Goal: Transaction & Acquisition: Download file/media

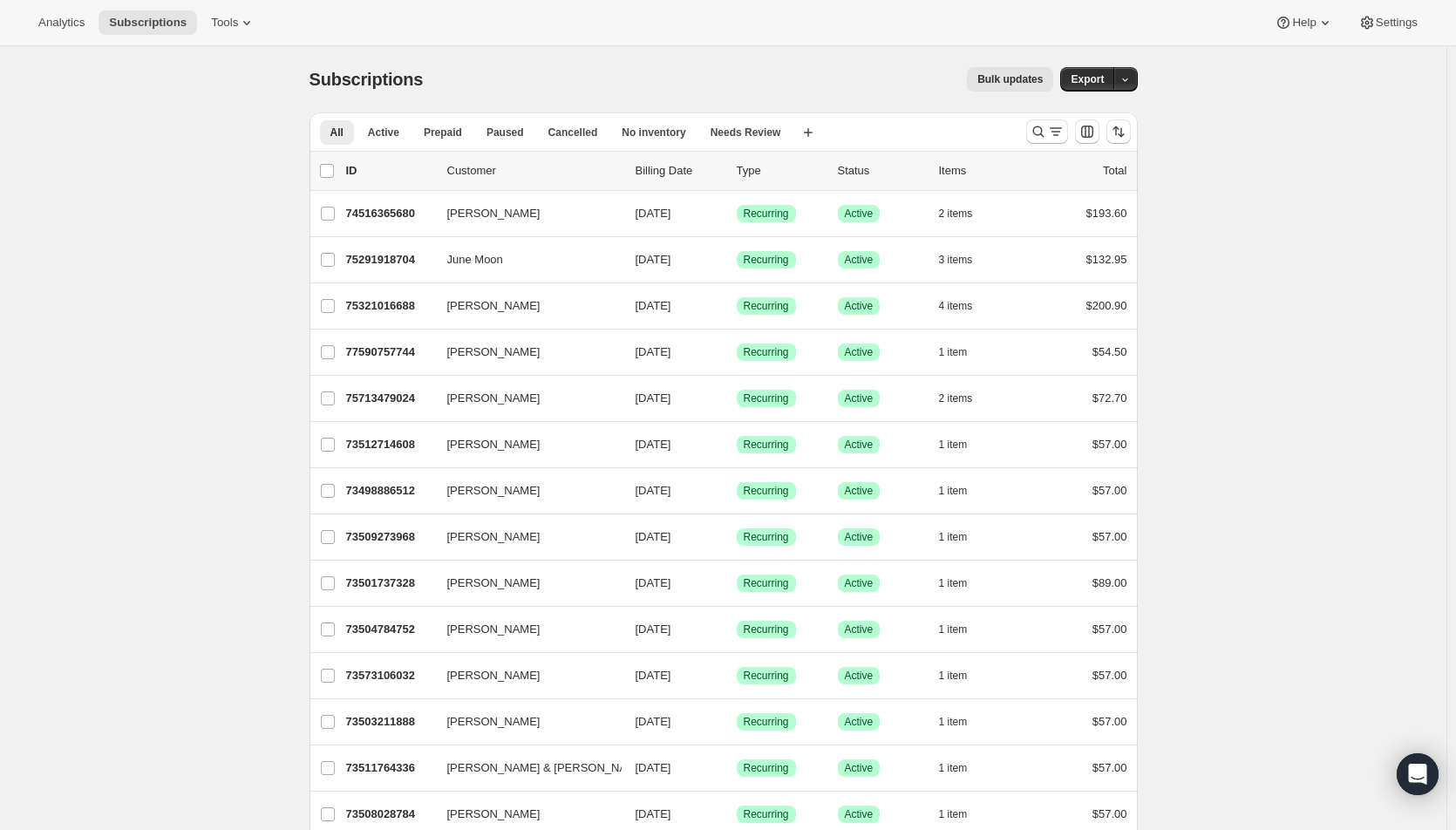
click at [1051, 128] on icon "Search and filter results" at bounding box center [1056, 131] width 18 height 18
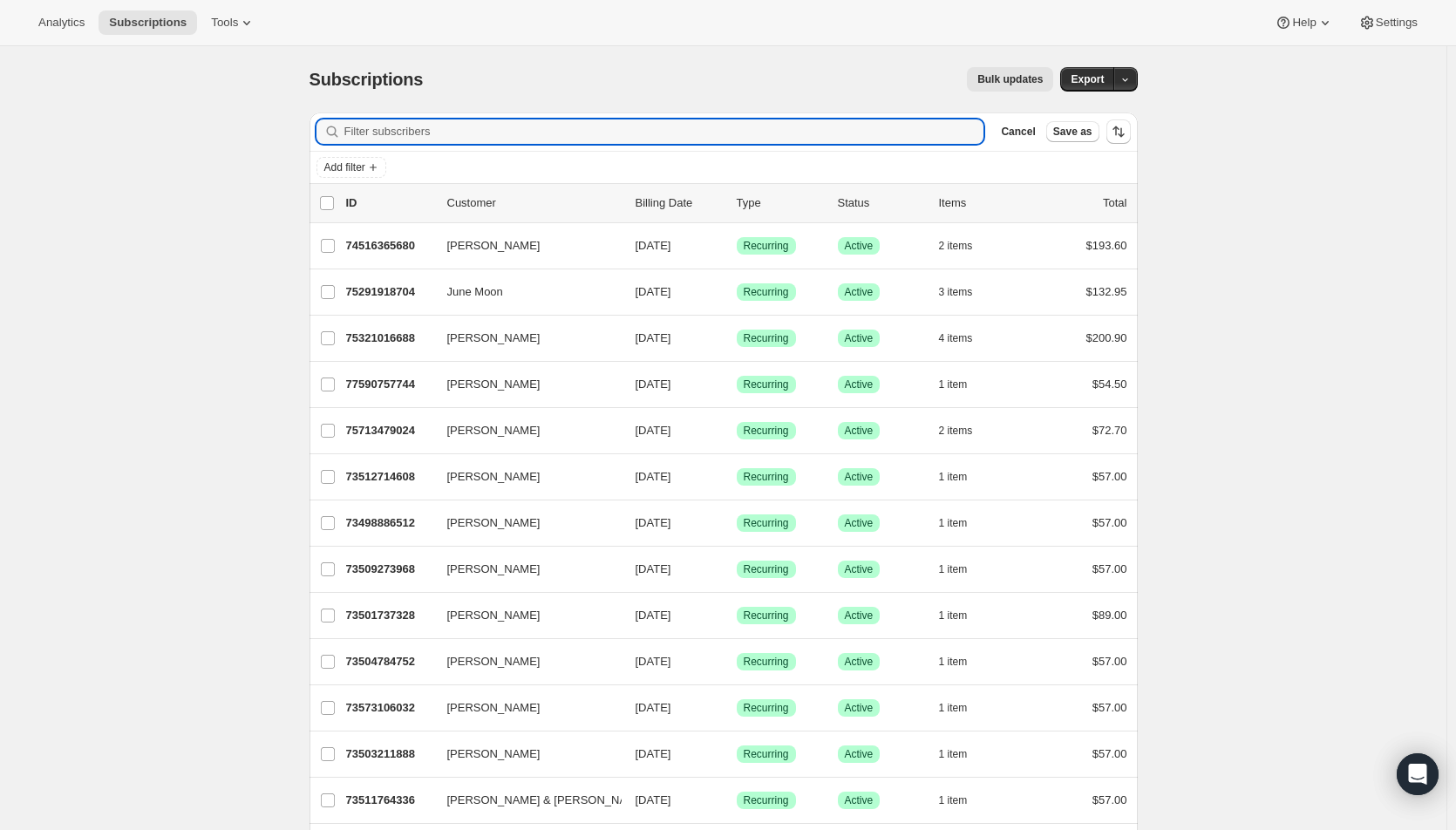
click at [799, 131] on input "Filter subscribers" at bounding box center [665, 132] width 640 height 25
type input "charl"
click at [706, 242] on p "[DATE]" at bounding box center [679, 246] width 87 height 18
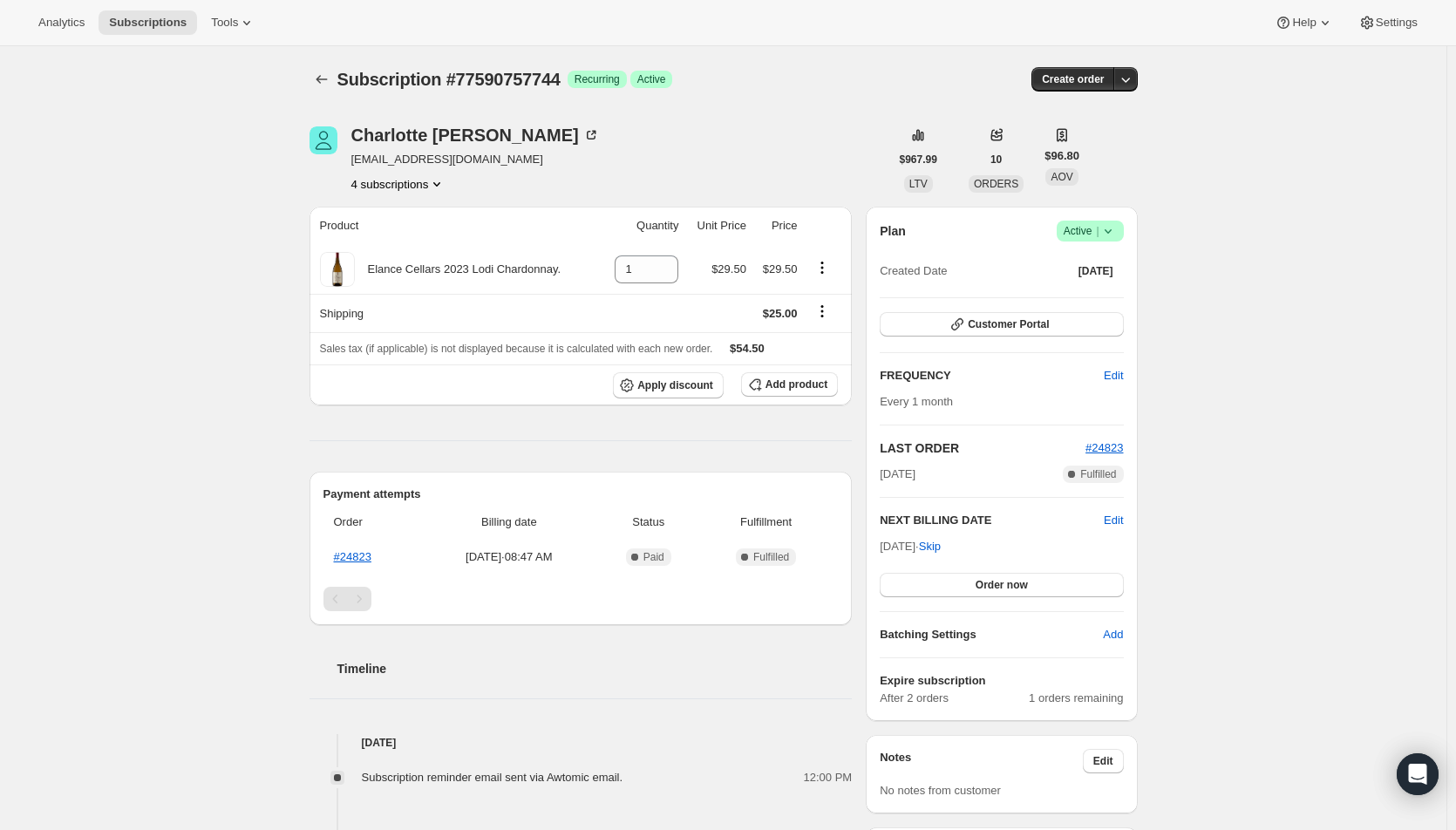
click at [405, 183] on button "4 subscriptions" at bounding box center [399, 184] width 95 height 18
click at [409, 270] on span "77590724976" at bounding box center [377, 276] width 70 height 13
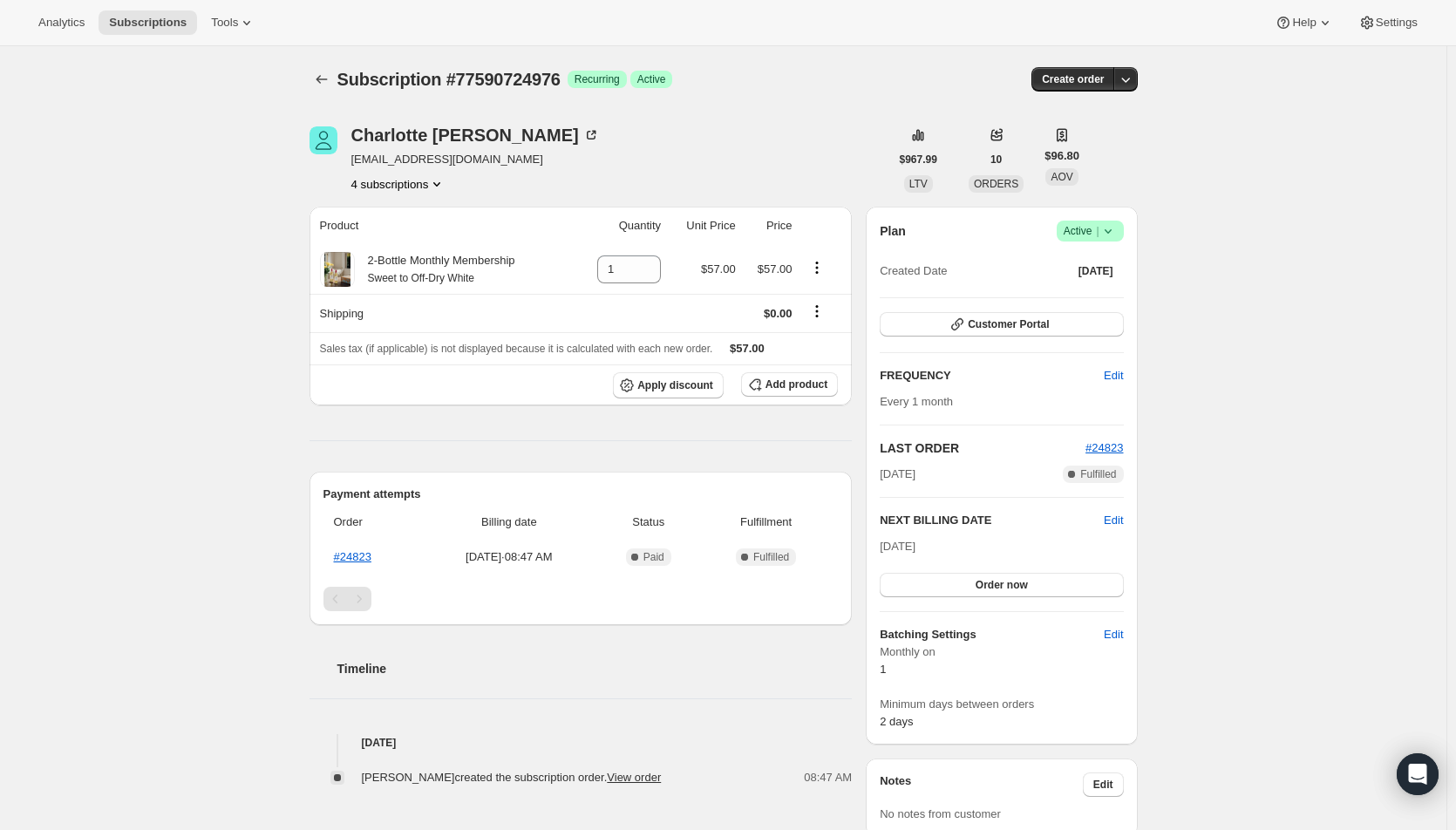
click at [411, 189] on button "4 subscriptions" at bounding box center [399, 184] width 95 height 18
click at [405, 247] on span "75910513008" at bounding box center [377, 246] width 70 height 13
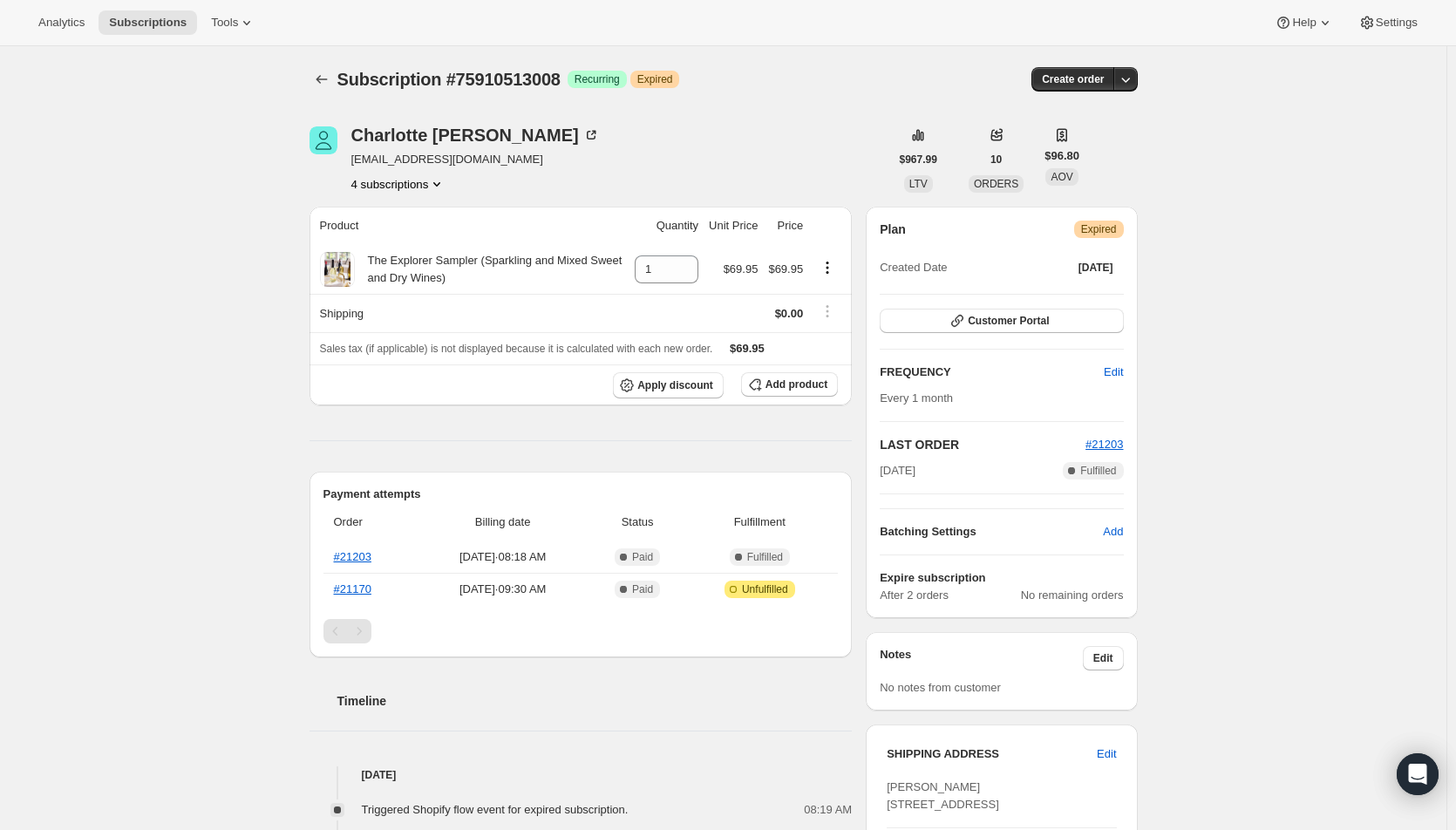
click at [422, 190] on button "4 subscriptions" at bounding box center [399, 184] width 95 height 18
click at [420, 212] on span "73541222768" at bounding box center [403, 217] width 121 height 18
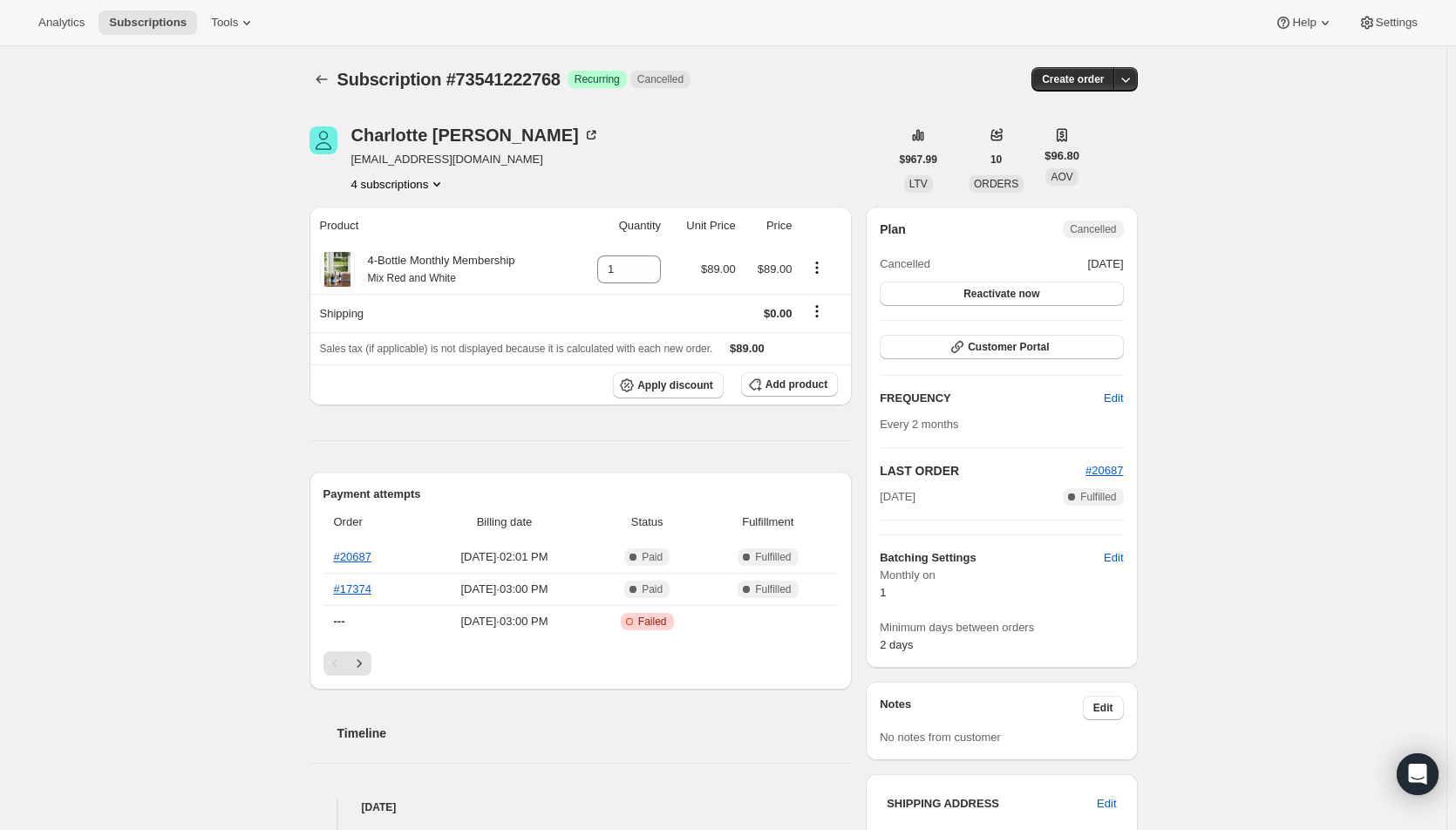
click at [414, 187] on button "4 subscriptions" at bounding box center [399, 184] width 95 height 18
click at [404, 272] on span "77590724976" at bounding box center [377, 276] width 70 height 13
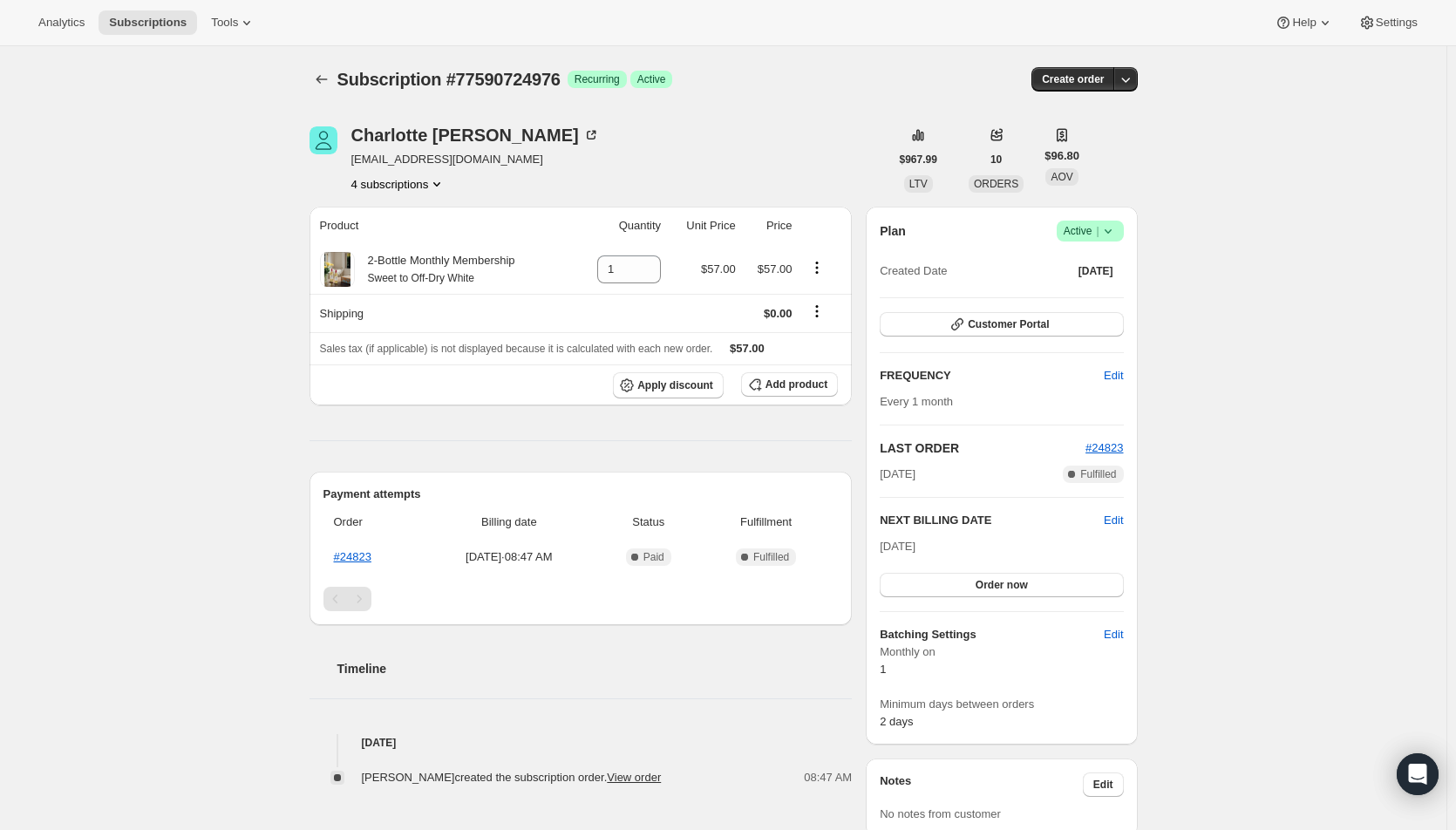
click at [1115, 375] on span "Edit" at bounding box center [1113, 375] width 19 height 18
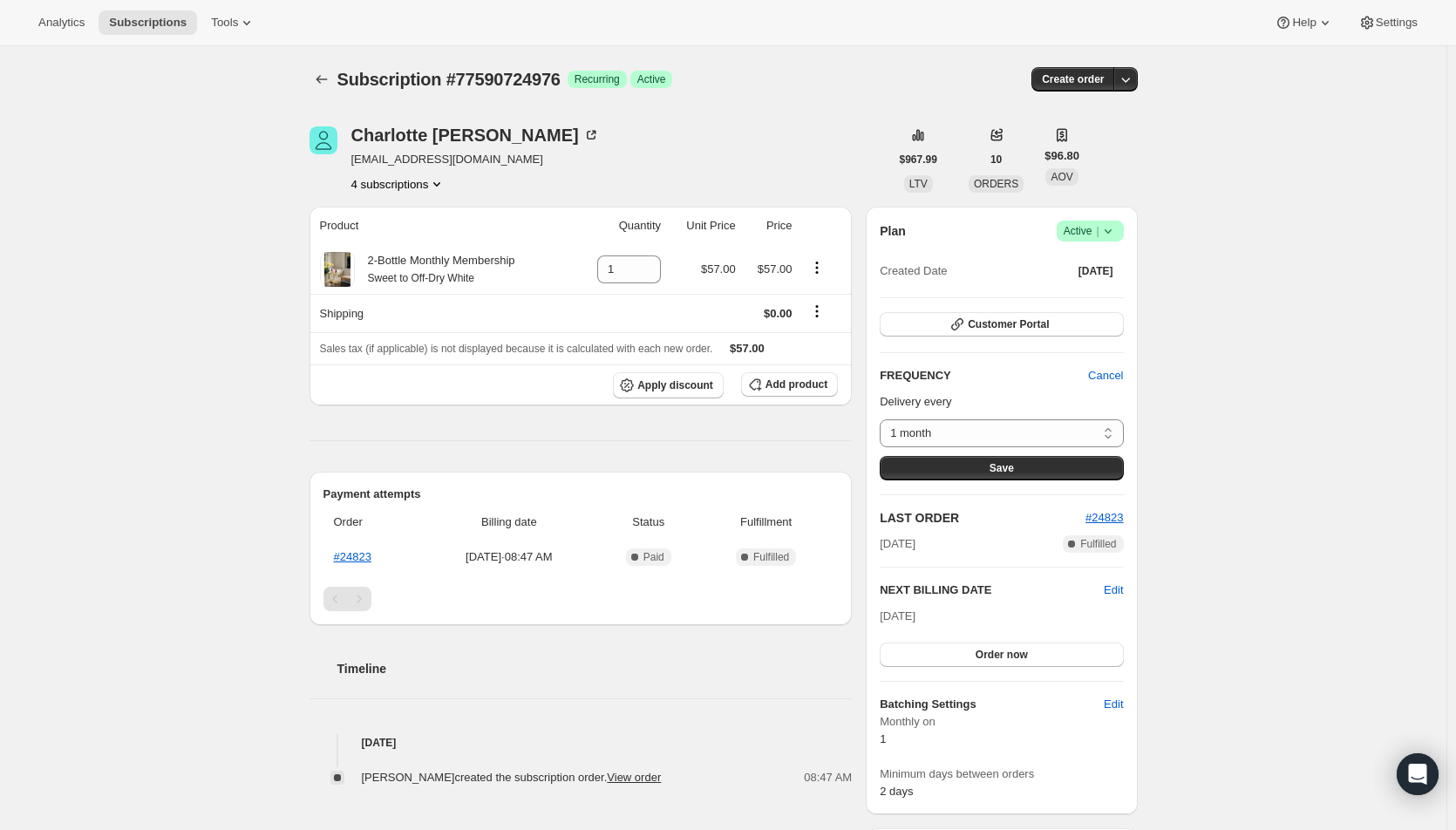
click at [1031, 433] on select "1 month Custom..." at bounding box center [1001, 434] width 243 height 28
select select "custom"
click at [884, 419] on select "1 month Custom..." at bounding box center [1001, 434] width 243 height 28
select select "MONTH"
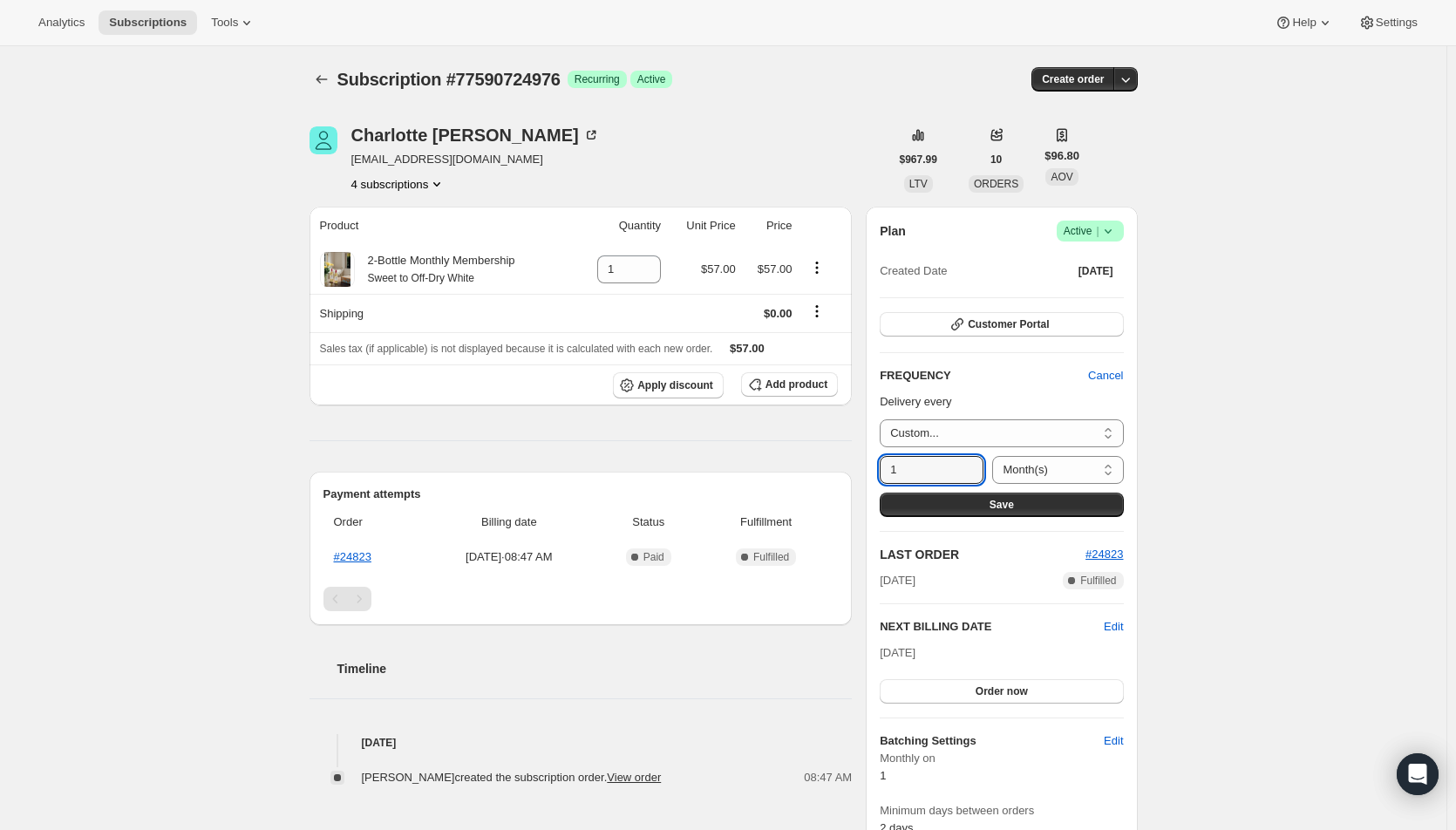
click at [972, 462] on icon at bounding box center [970, 464] width 18 height 18
type input "2"
click at [1007, 504] on span "Save" at bounding box center [1002, 505] width 25 height 14
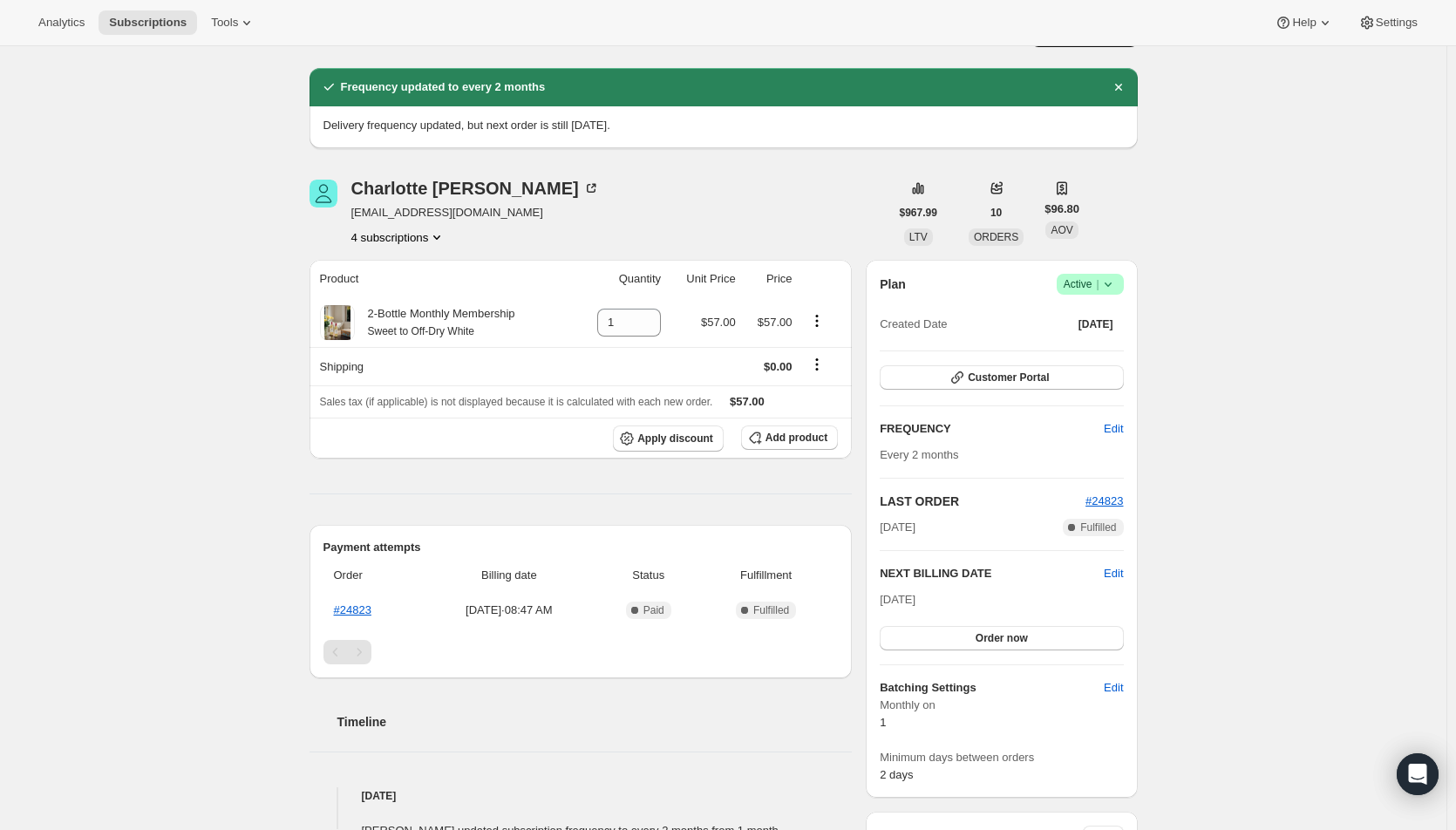
scroll to position [87, 0]
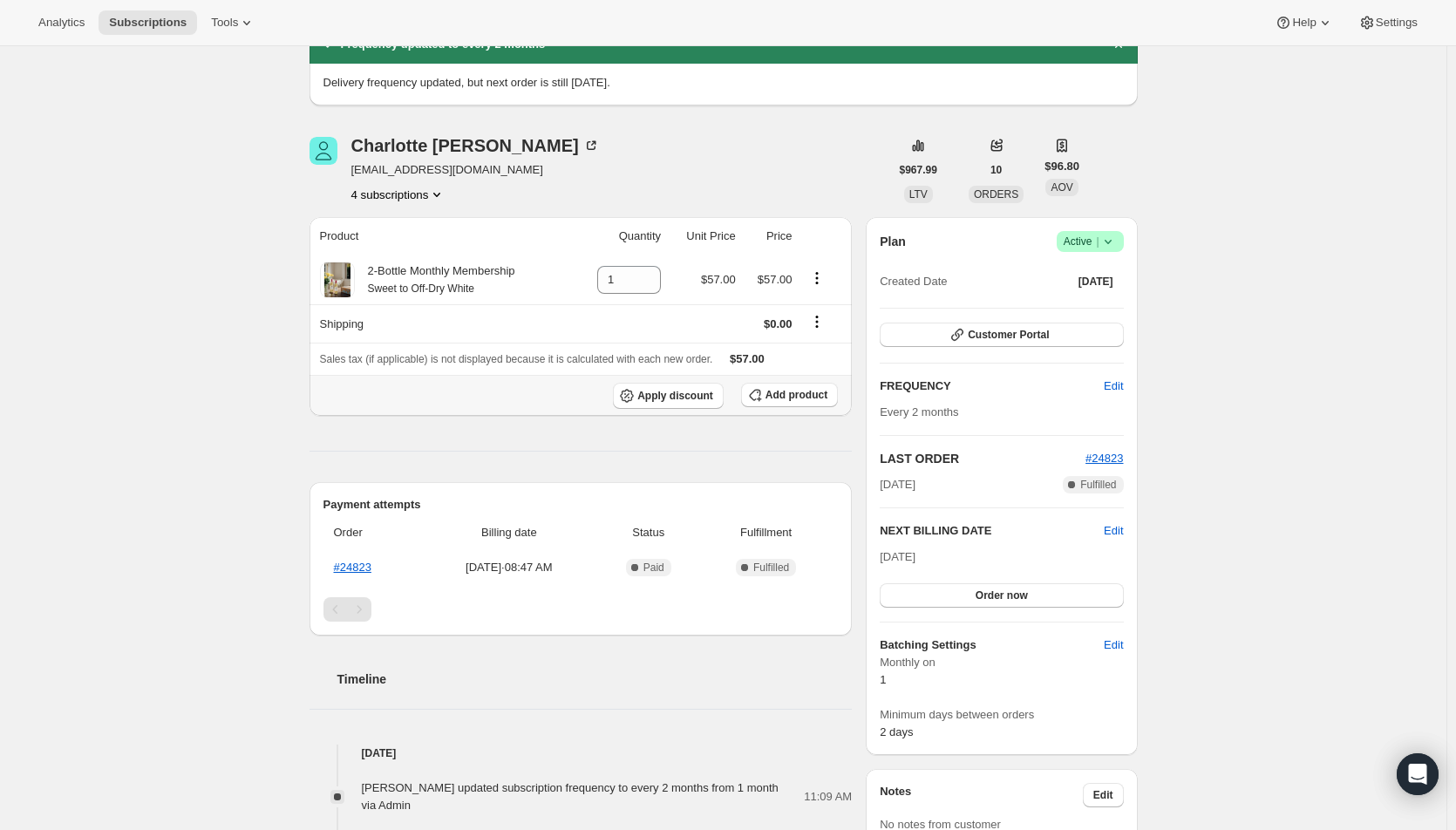
click at [813, 390] on span "Add product" at bounding box center [796, 395] width 62 height 14
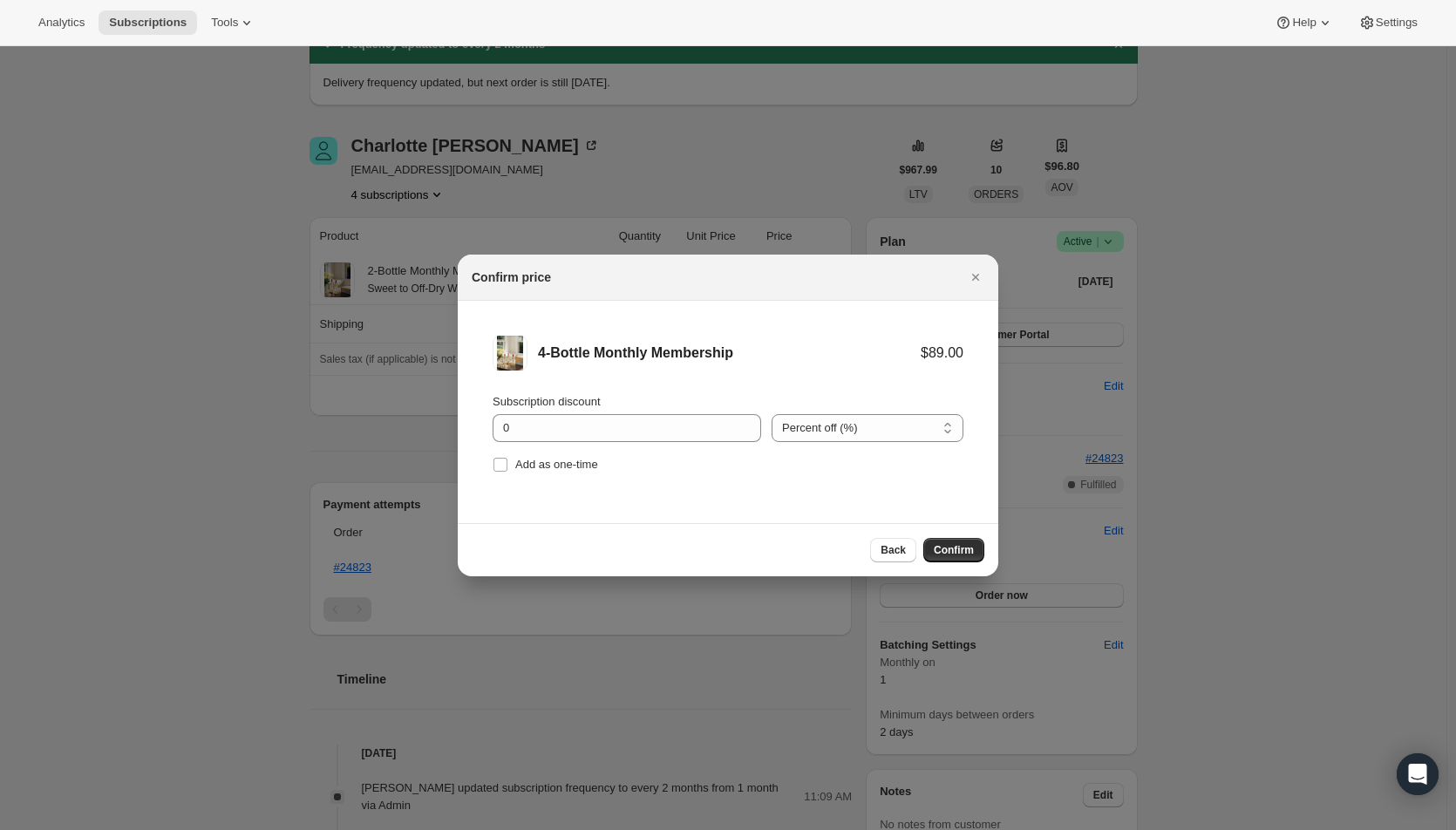
click at [947, 552] on span "Confirm" at bounding box center [954, 550] width 41 height 14
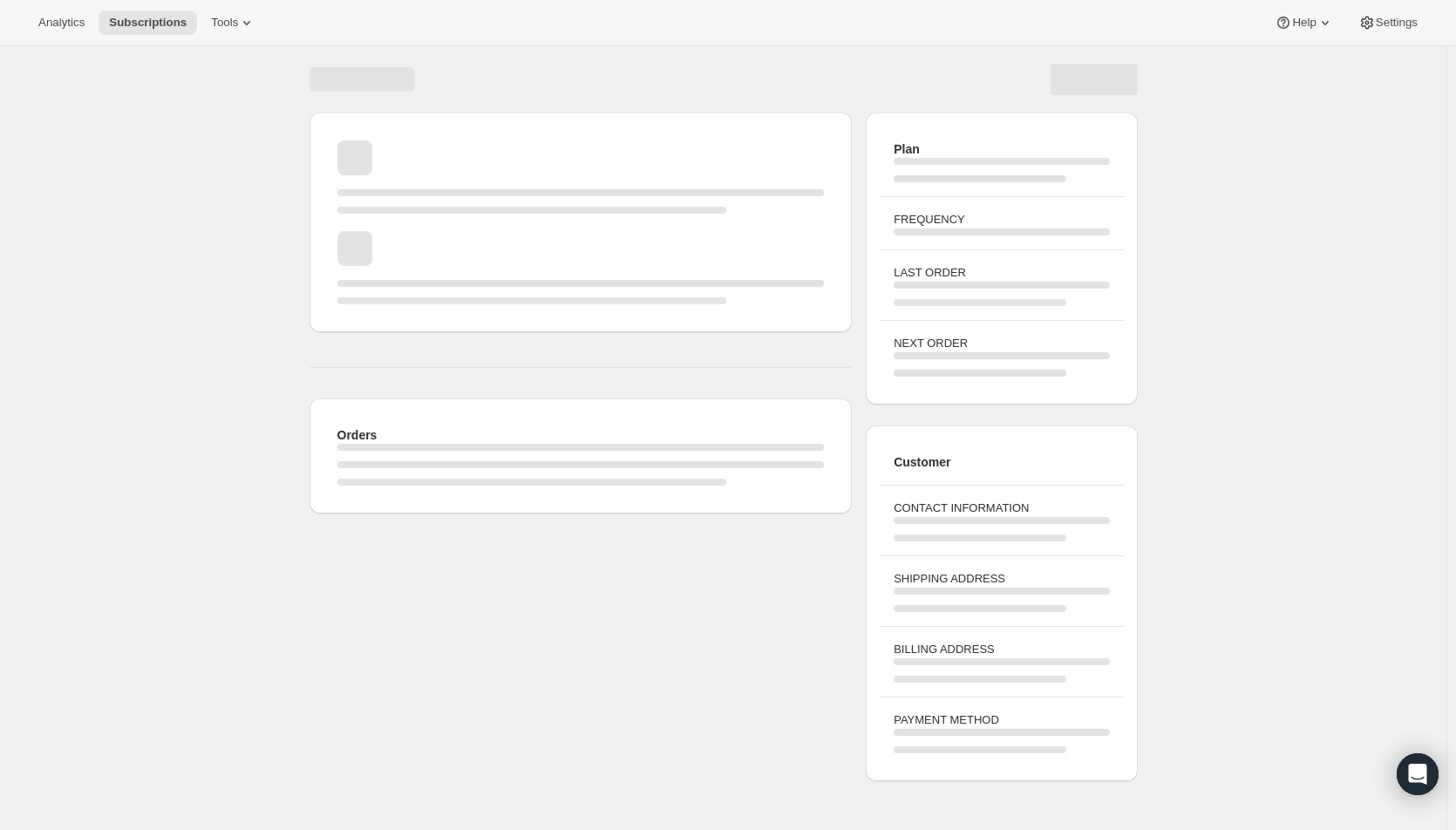
scroll to position [46, 0]
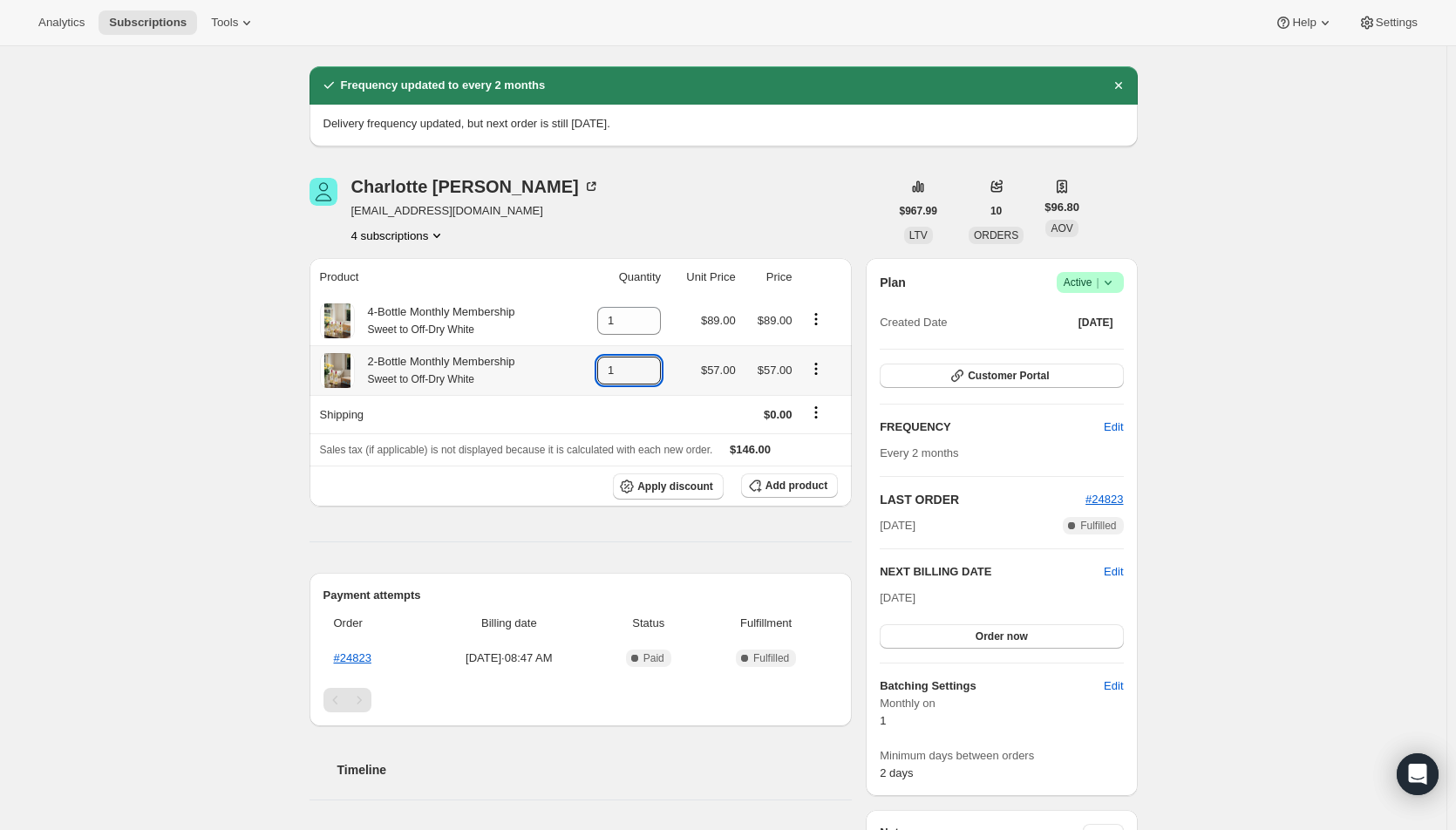
click at [653, 375] on icon at bounding box center [649, 376] width 9 height 5
type input "0"
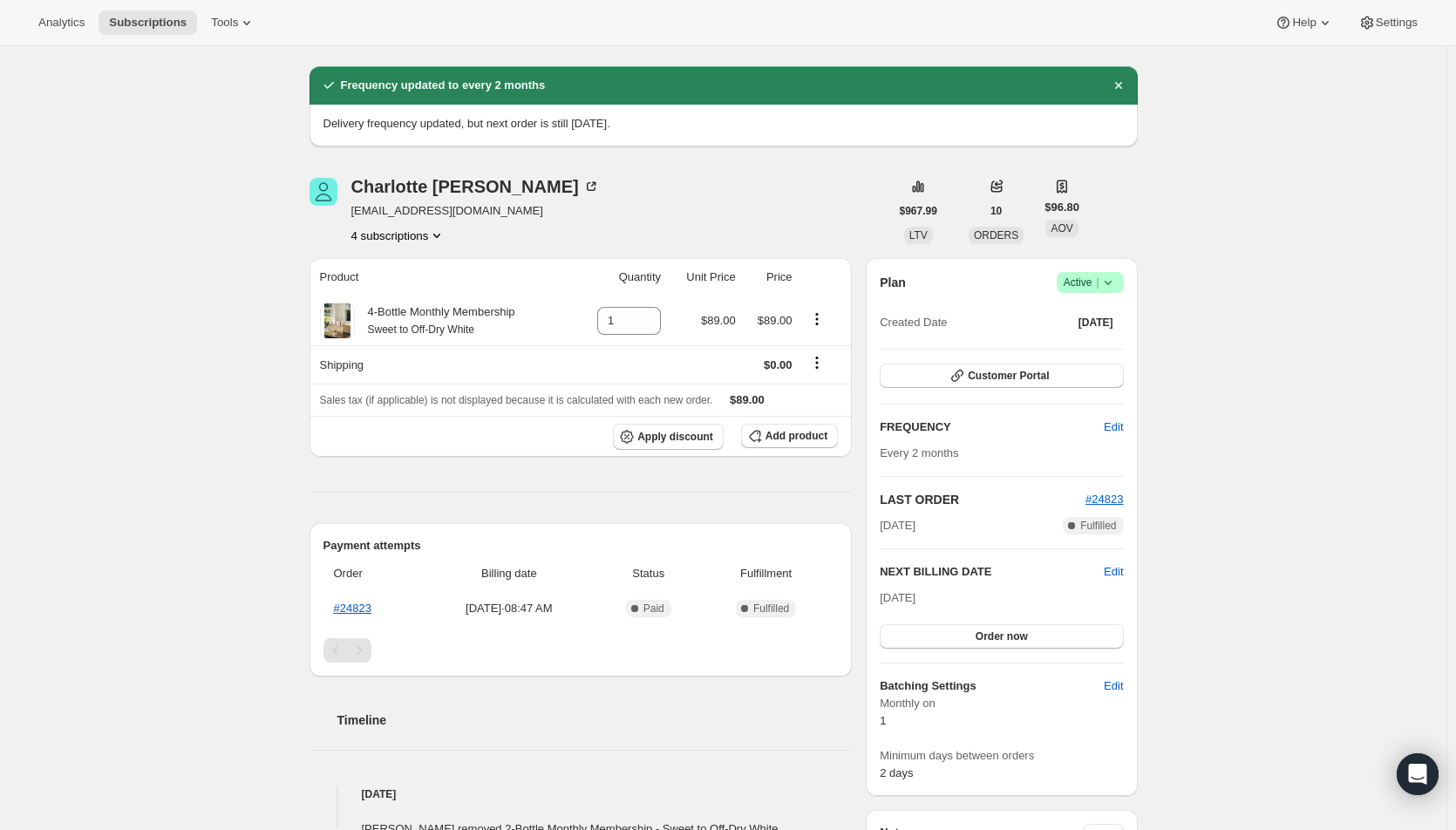
click at [1311, 425] on div "Subscription #77590724976. This page is ready Subscription #77590724976 Success…" at bounding box center [723, 627] width 1446 height 1255
click at [1304, 414] on div "Subscription #77590724976. This page is ready Subscription #77590724976 Success…" at bounding box center [723, 627] width 1446 height 1255
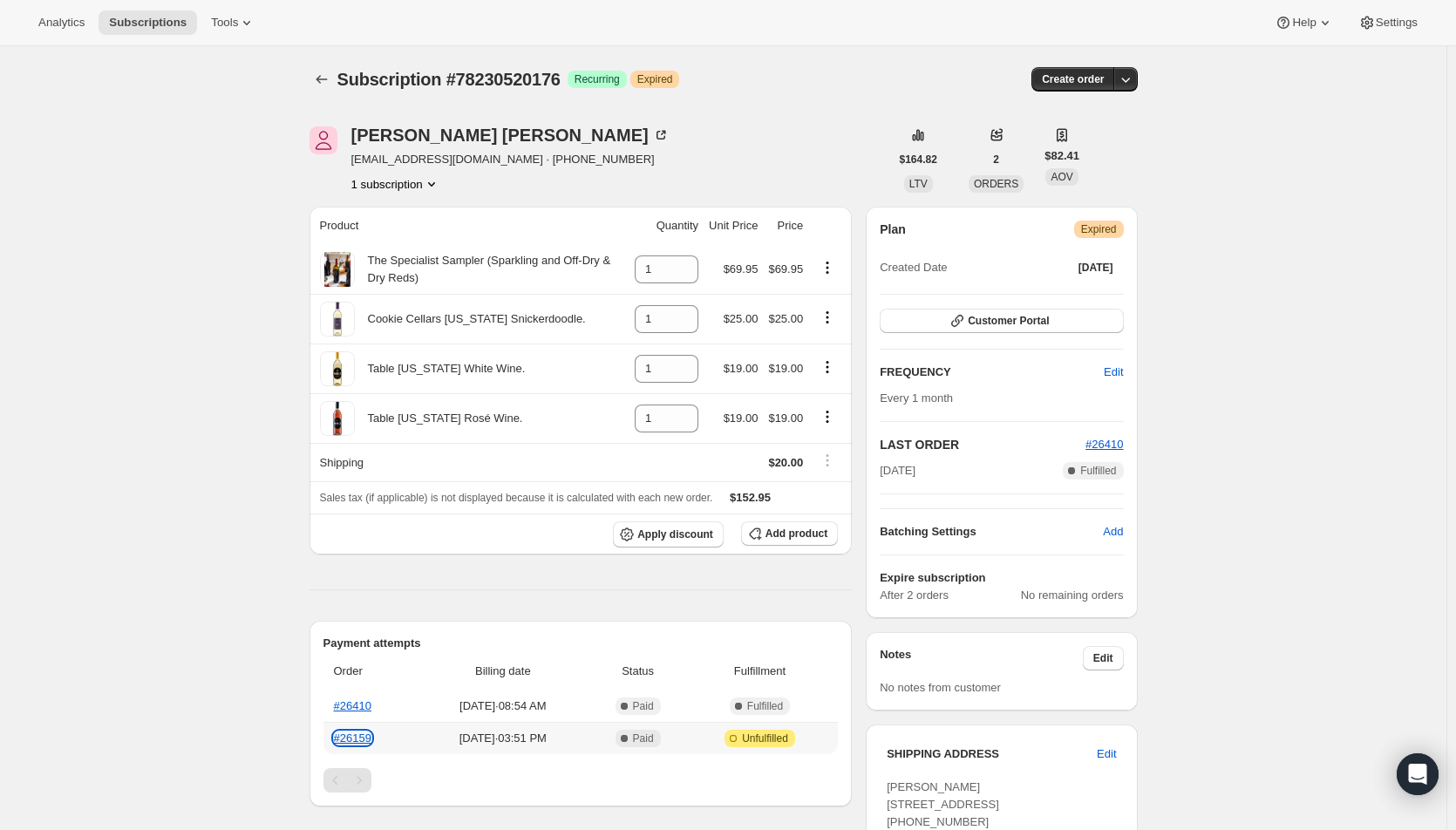
click at [343, 738] on link "#26159" at bounding box center [353, 737] width 38 height 13
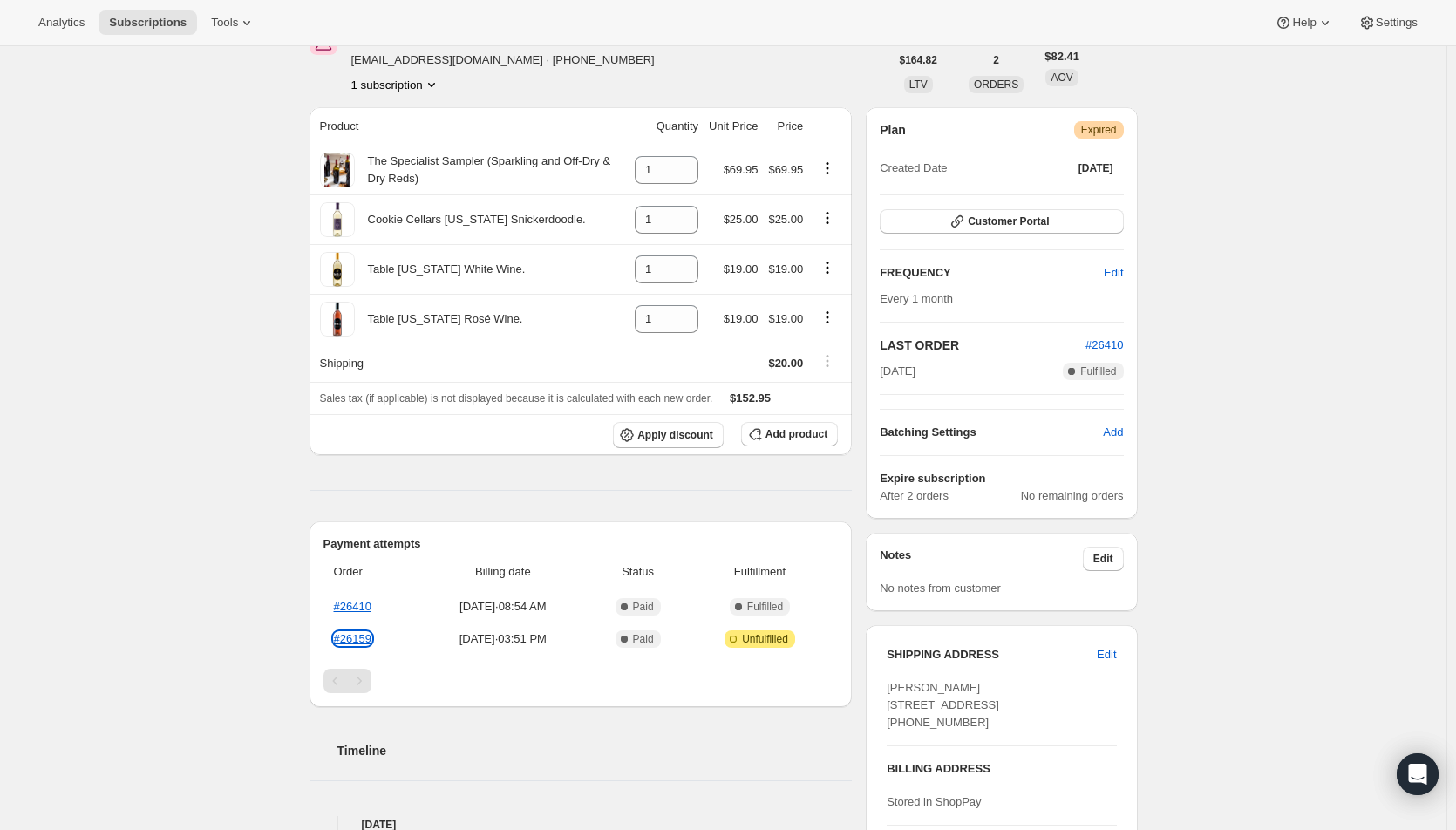
scroll to position [174, 0]
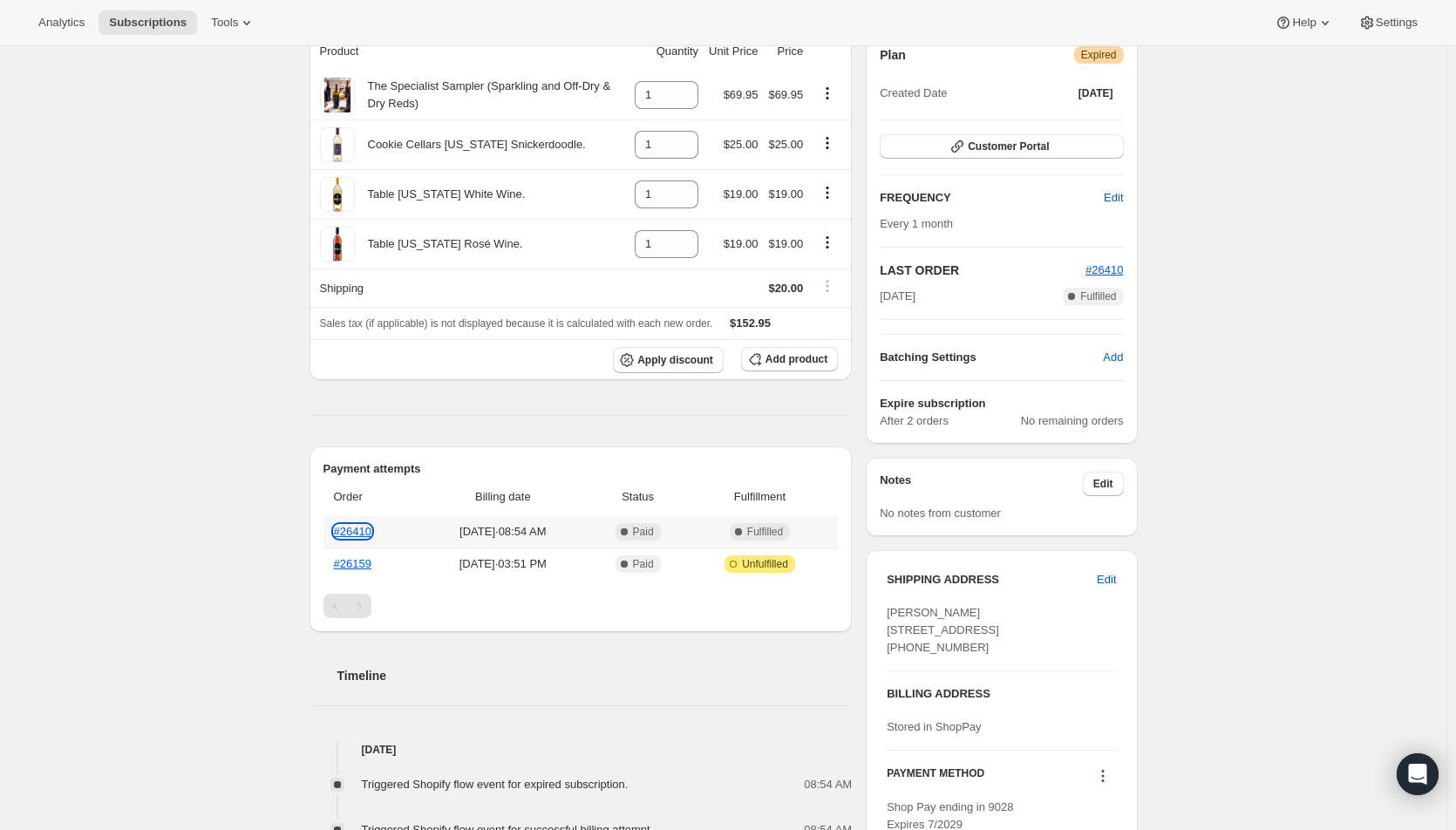
click at [361, 528] on link "#26410" at bounding box center [353, 530] width 38 height 13
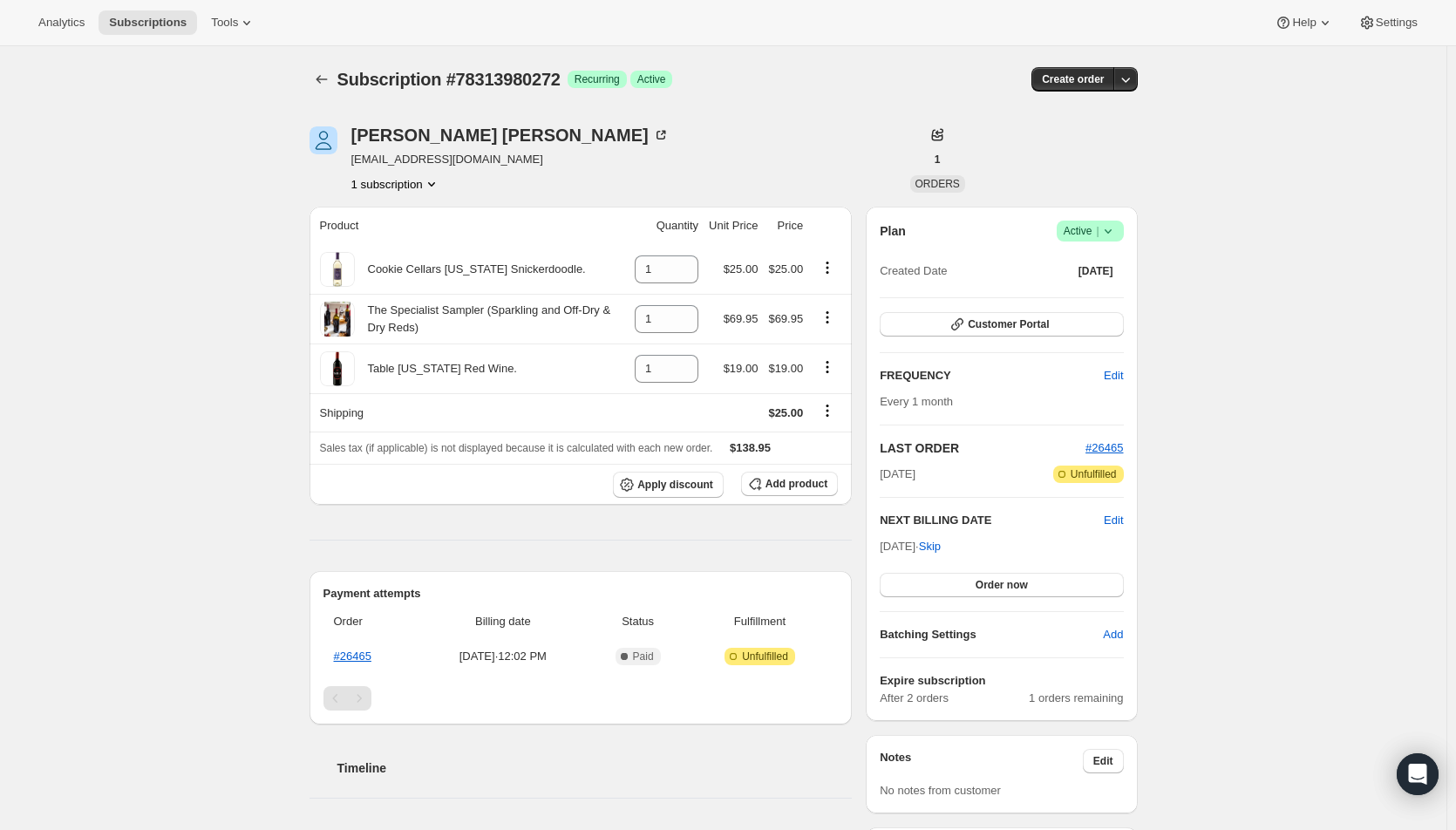
drag, startPoint x: 369, startPoint y: 137, endPoint x: 287, endPoint y: 207, distance: 107.8
click at [287, 207] on div "Subscription #78313980272. This page is ready Subscription #78313980272 Success…" at bounding box center [723, 612] width 1446 height 1134
drag, startPoint x: 399, startPoint y: 139, endPoint x: 388, endPoint y: 134, distance: 12.1
click at [388, 134] on div "Nancy Davis" at bounding box center [510, 135] width 318 height 18
click at [1304, 376] on div "Subscription #78313980272. This page is ready Subscription #78313980272 Success…" at bounding box center [723, 612] width 1446 height 1134
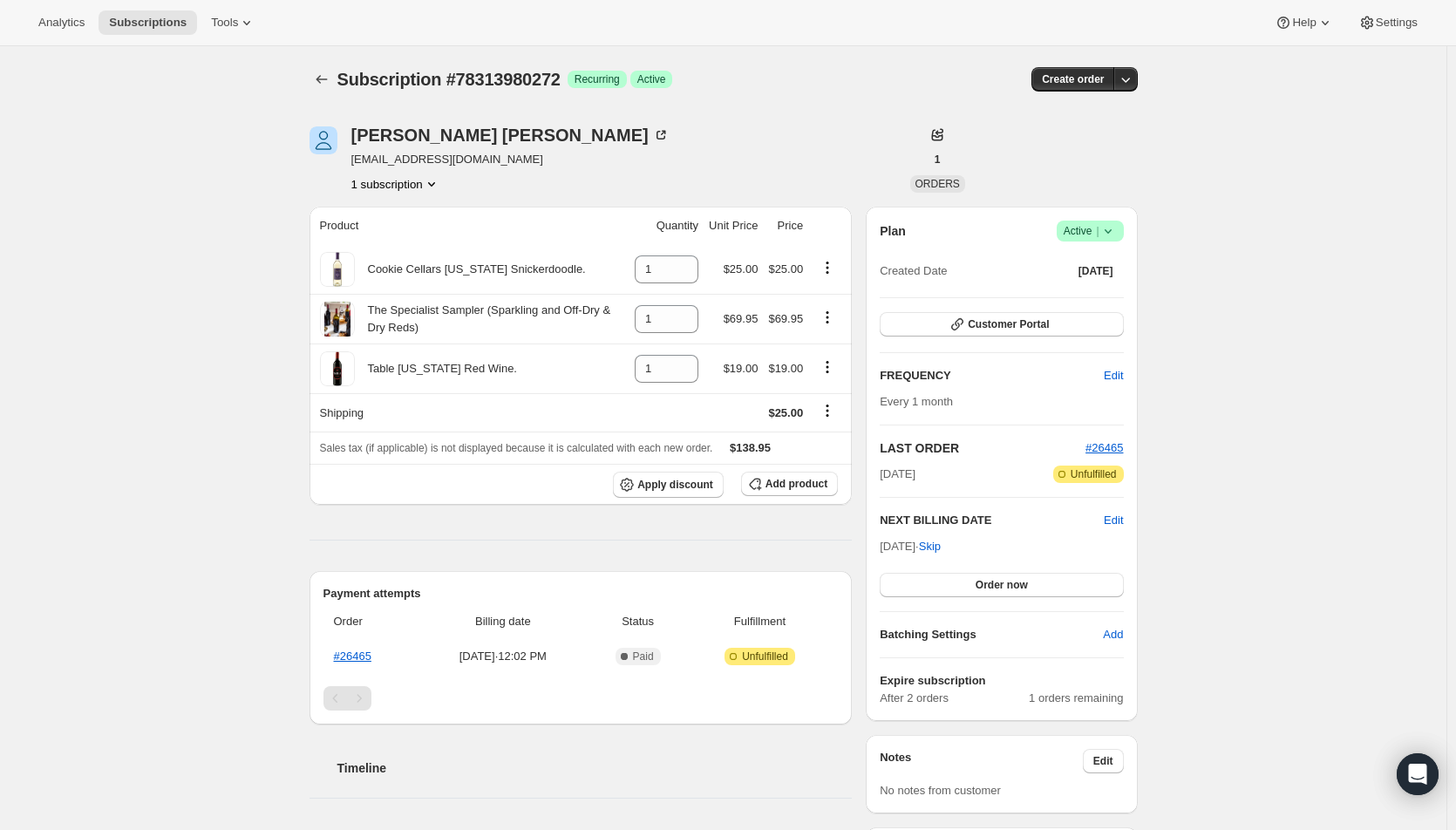
click at [393, 130] on div "Nancy Davis" at bounding box center [510, 135] width 318 height 18
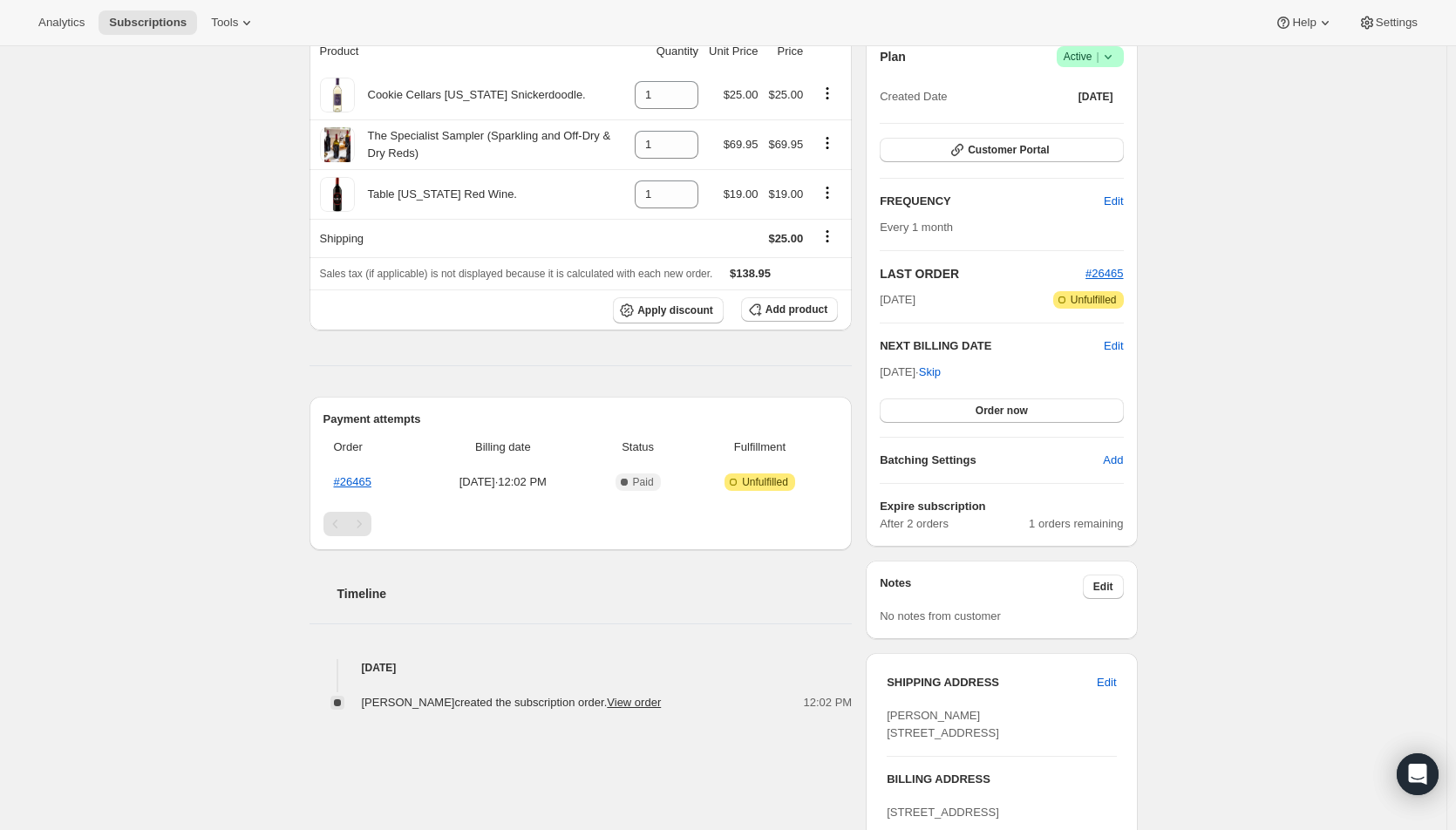
scroll to position [87, 0]
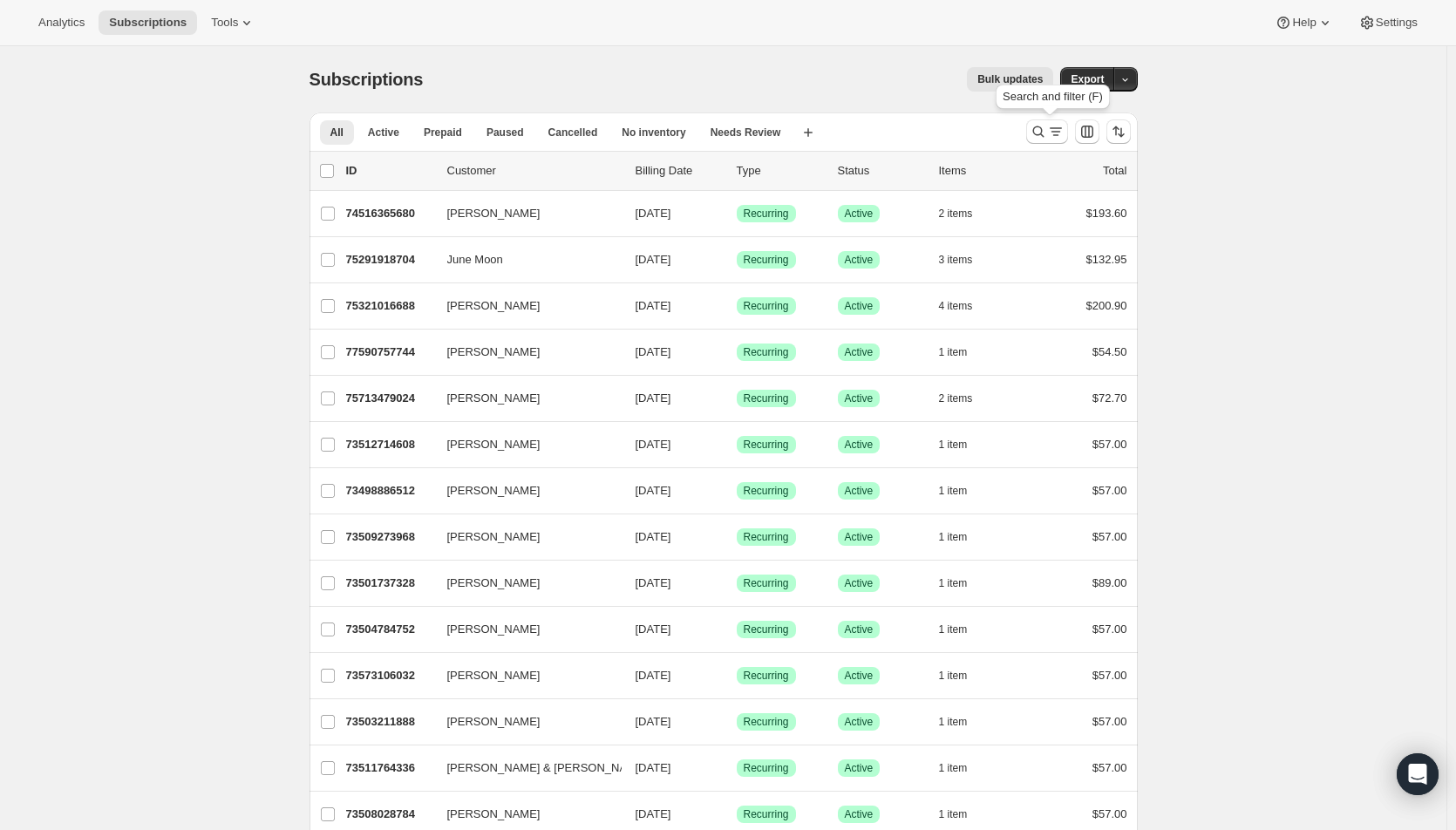
click at [1047, 130] on icon "Search and filter results" at bounding box center [1038, 131] width 18 height 18
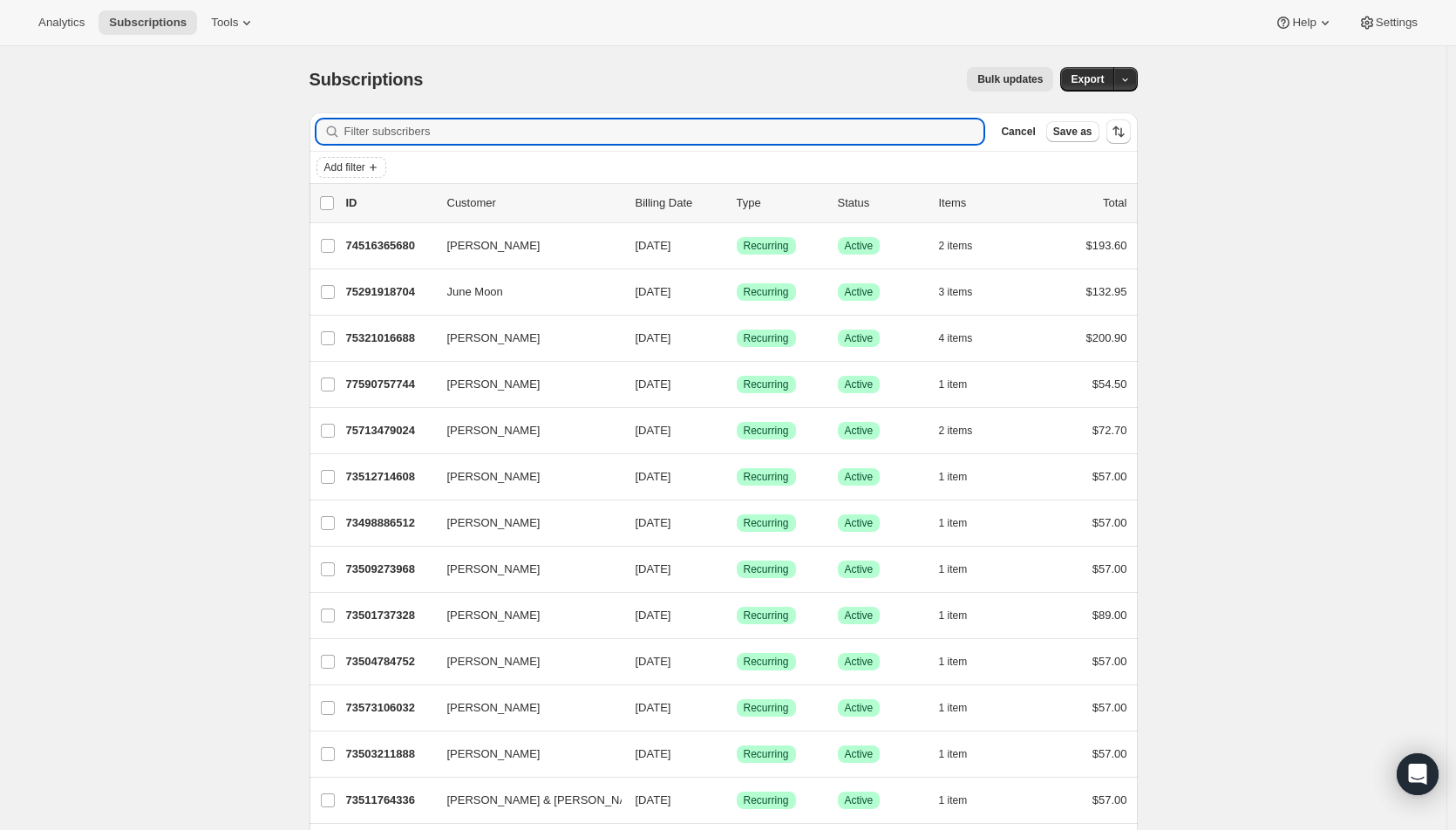
click at [354, 160] on span "Add filter" at bounding box center [345, 167] width 41 height 14
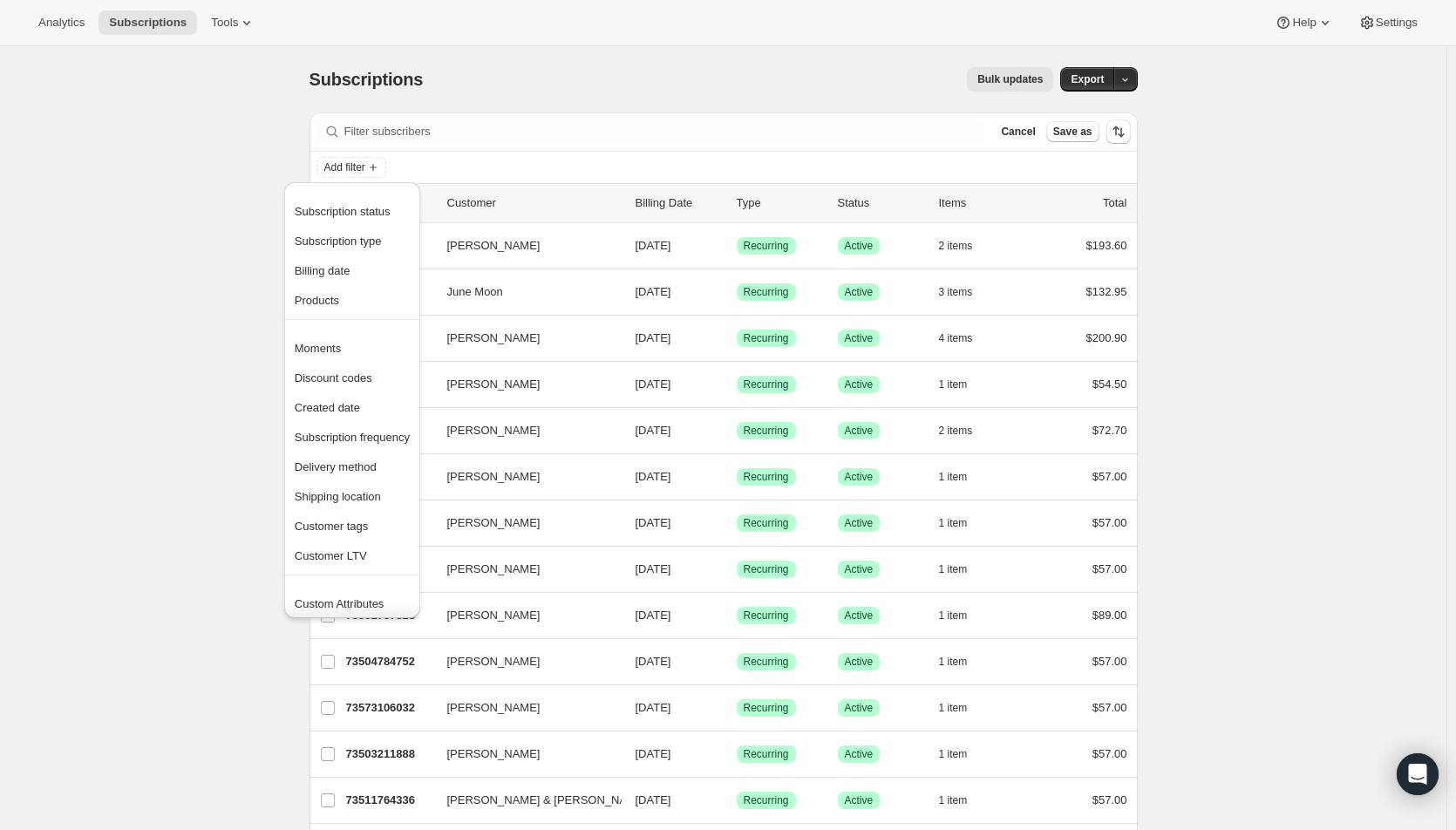
click at [336, 208] on span "Subscription status" at bounding box center [342, 211] width 96 height 13
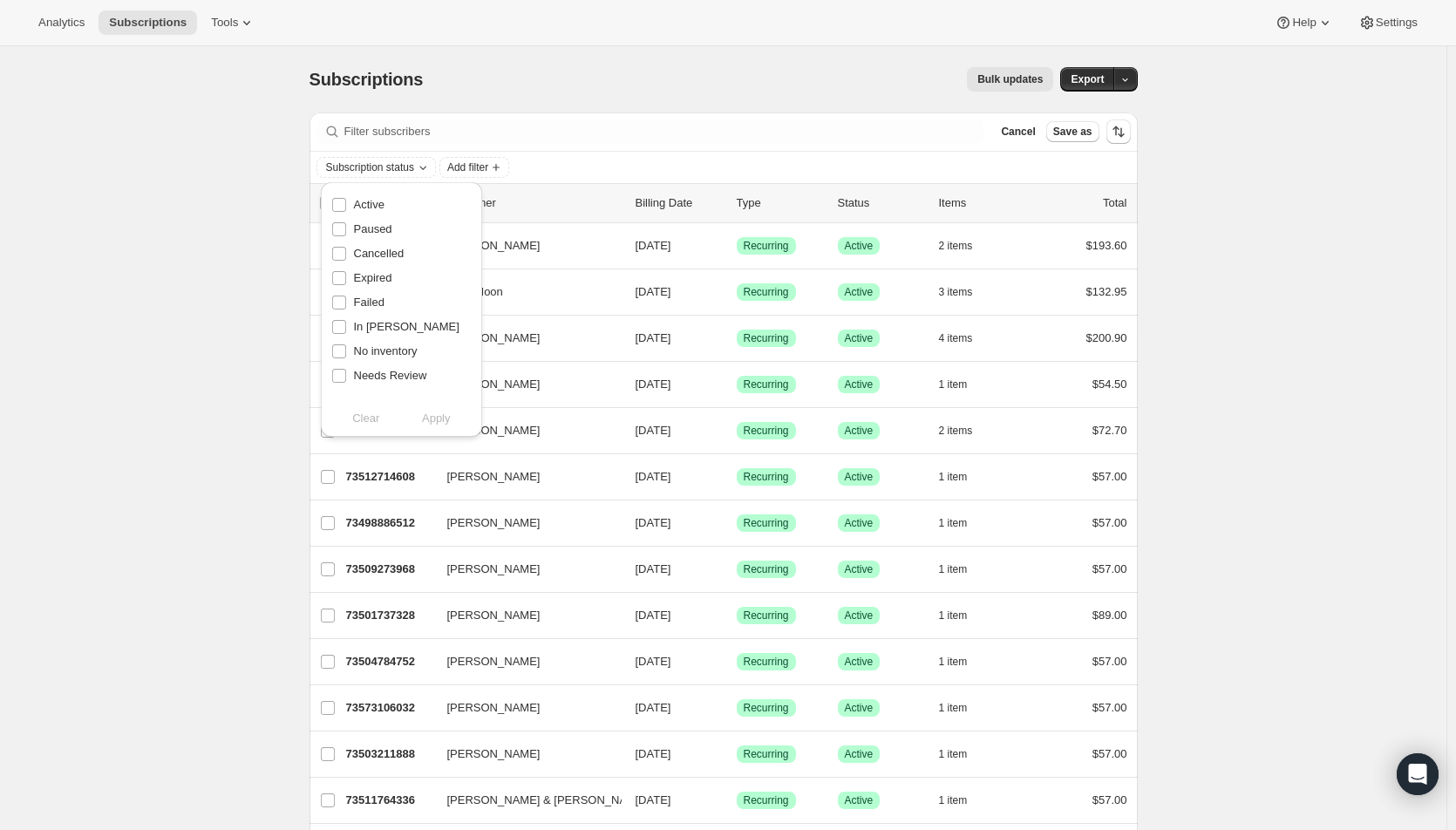
click at [335, 198] on input "Active" at bounding box center [339, 205] width 14 height 14
checkbox input "true"
click at [440, 419] on span "Apply" at bounding box center [436, 419] width 29 height 18
click at [479, 166] on span "Add filter" at bounding box center [472, 167] width 41 height 14
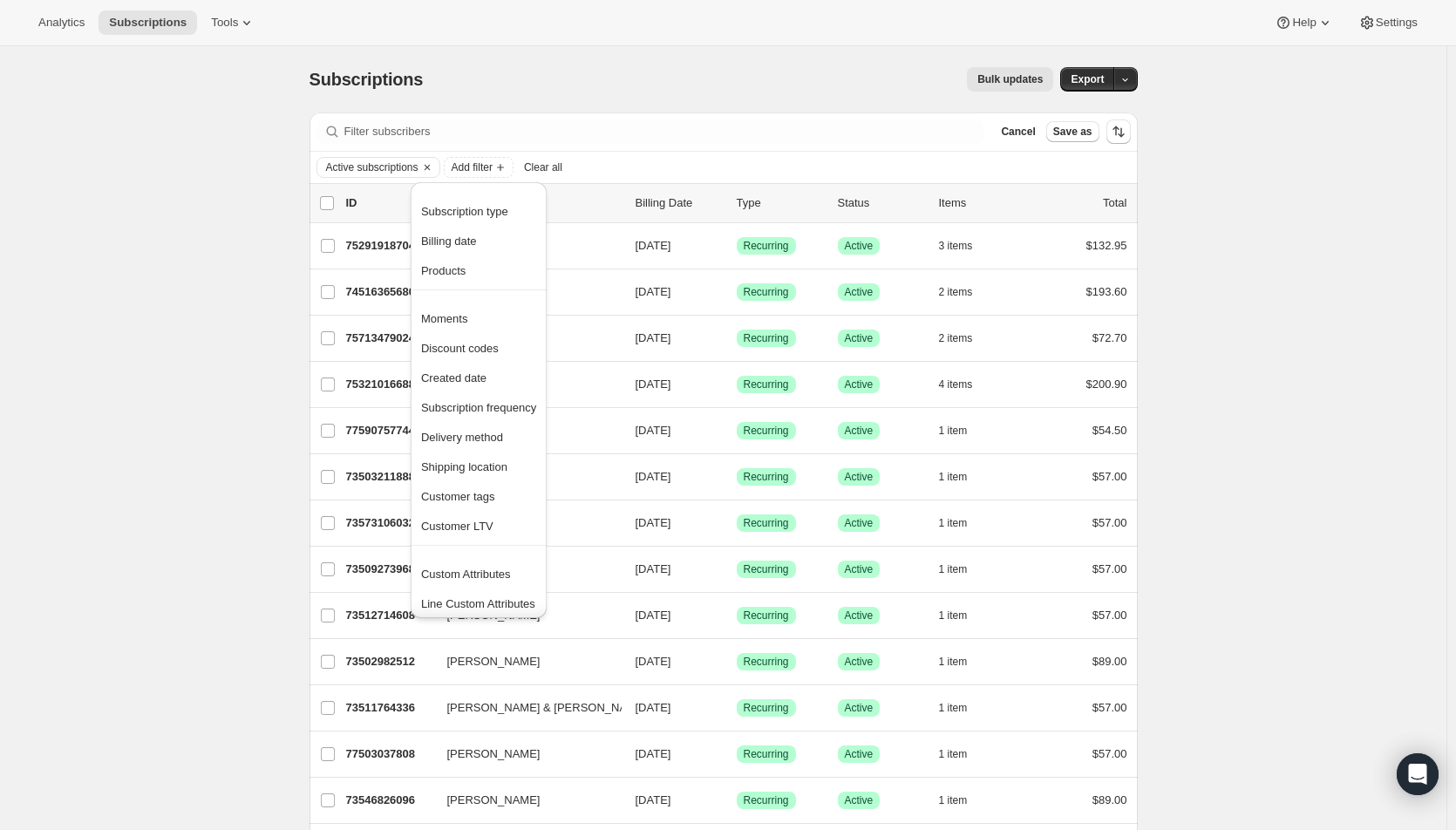
click at [449, 267] on span "Products" at bounding box center [443, 270] width 44 height 13
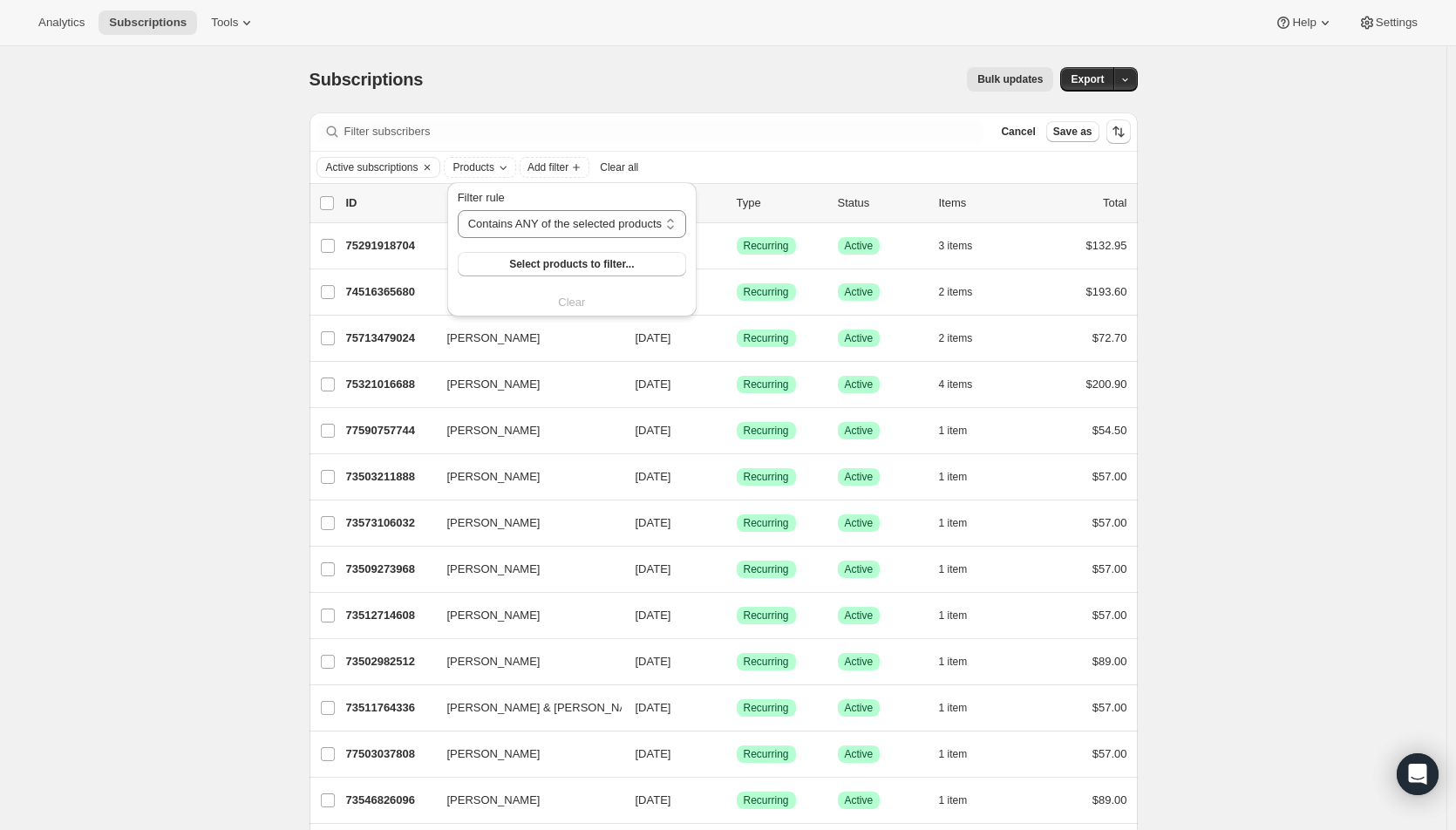
click at [502, 265] on button "Select products to filter..." at bounding box center [571, 264] width 228 height 25
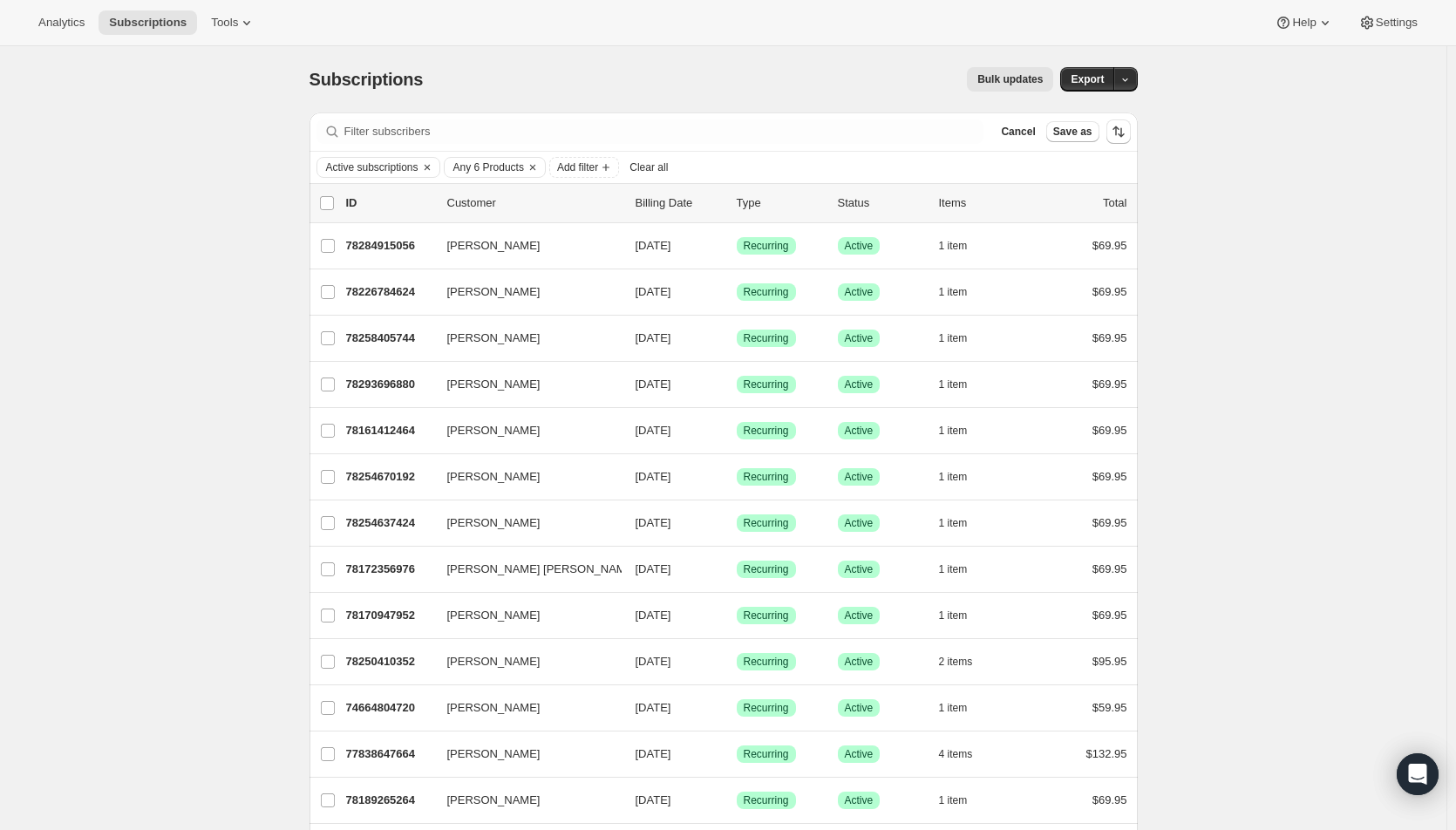
click at [1088, 78] on span "Export" at bounding box center [1088, 79] width 33 height 14
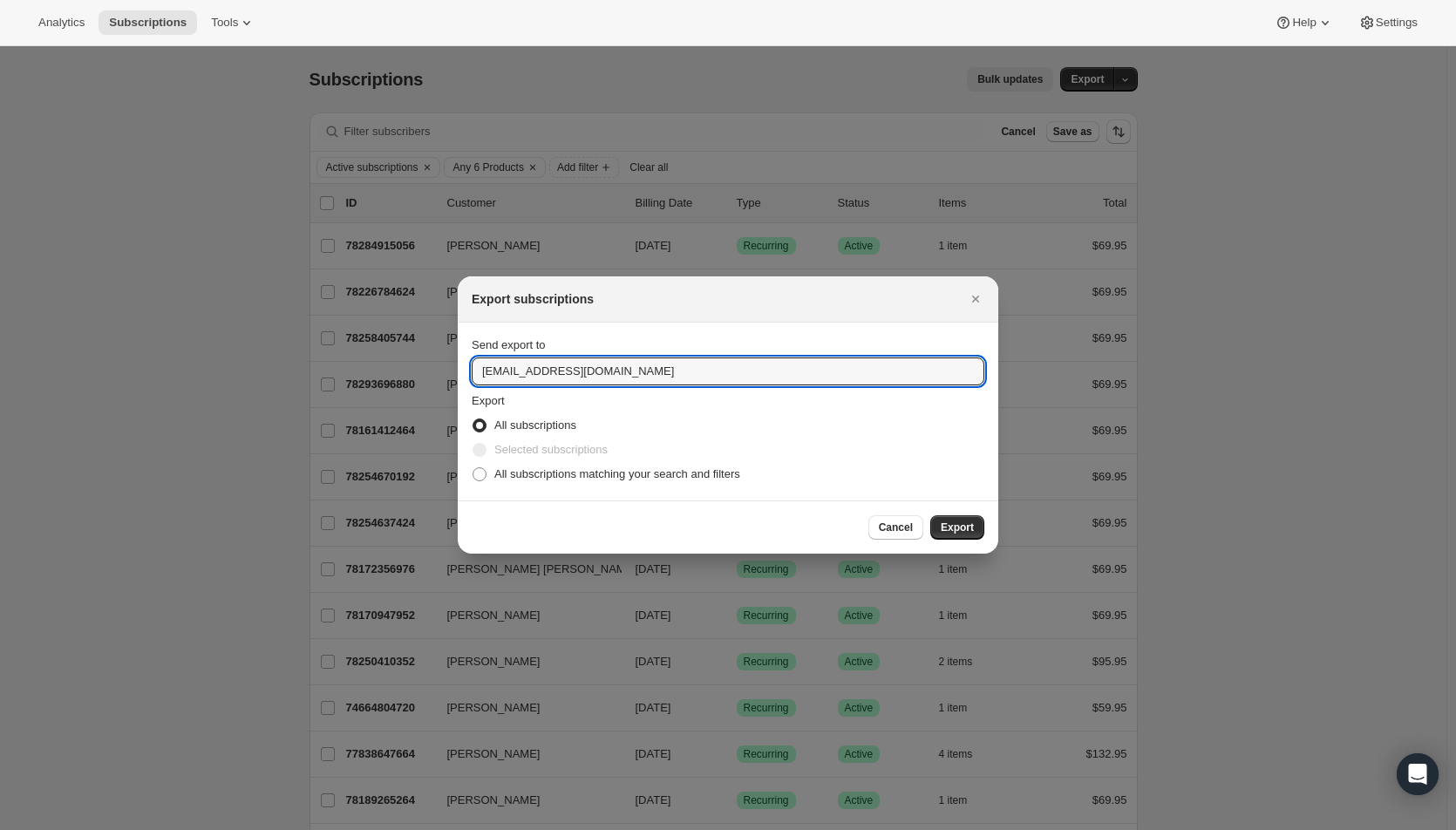
drag, startPoint x: 509, startPoint y: 376, endPoint x: 464, endPoint y: 374, distance: 45.0
click at [464, 374] on section "Send export to hello@wineshopathome.com Export All subscriptions Selected subsc…" at bounding box center [727, 411] width 540 height 178
type input "mfletcher@wineshopathome.com"
click at [528, 470] on span "All subscriptions matching your search and filters" at bounding box center [617, 473] width 246 height 13
click at [473, 468] on input "All subscriptions matching your search and filters" at bounding box center [472, 467] width 1 height 1
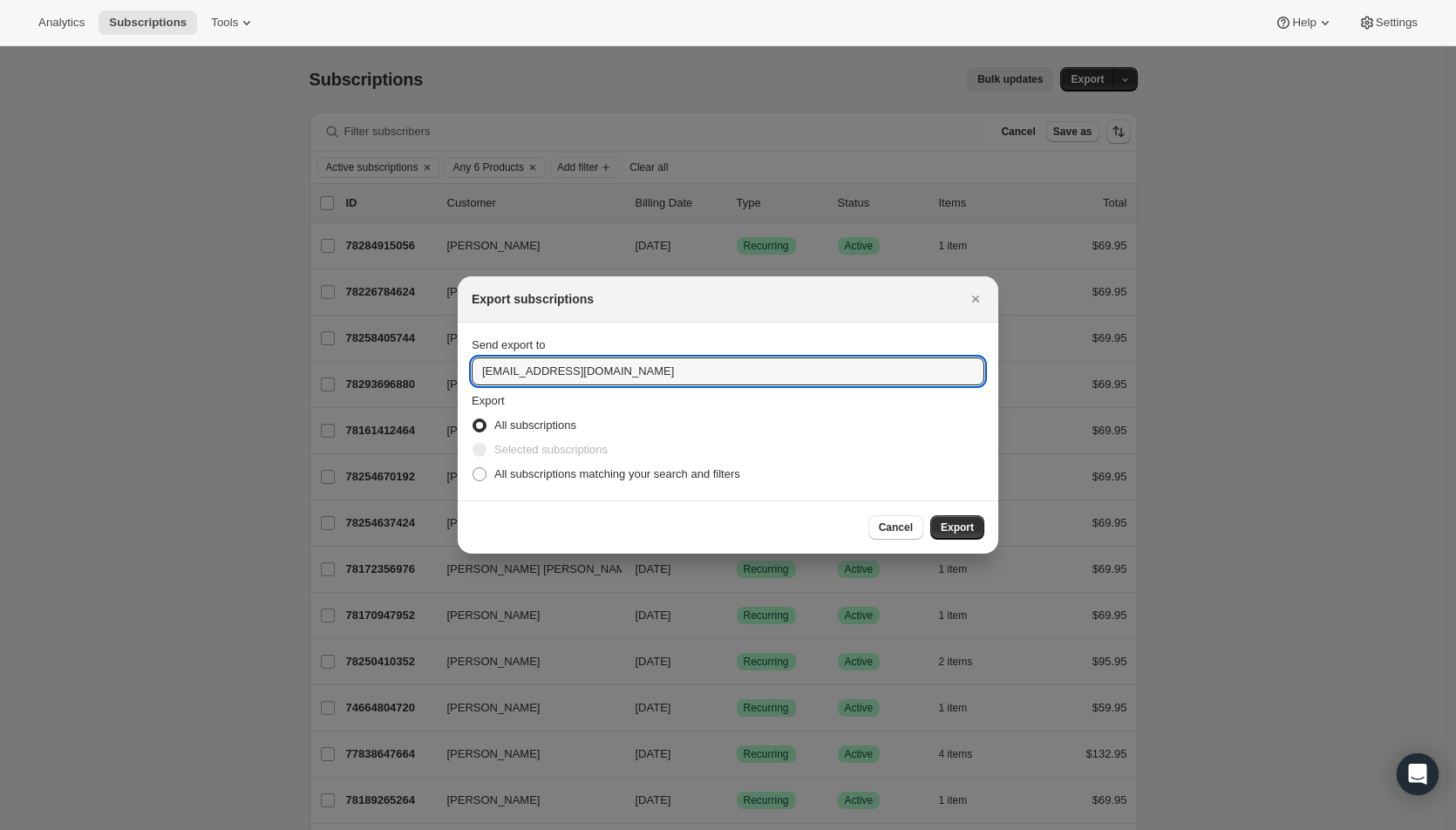
radio input "true"
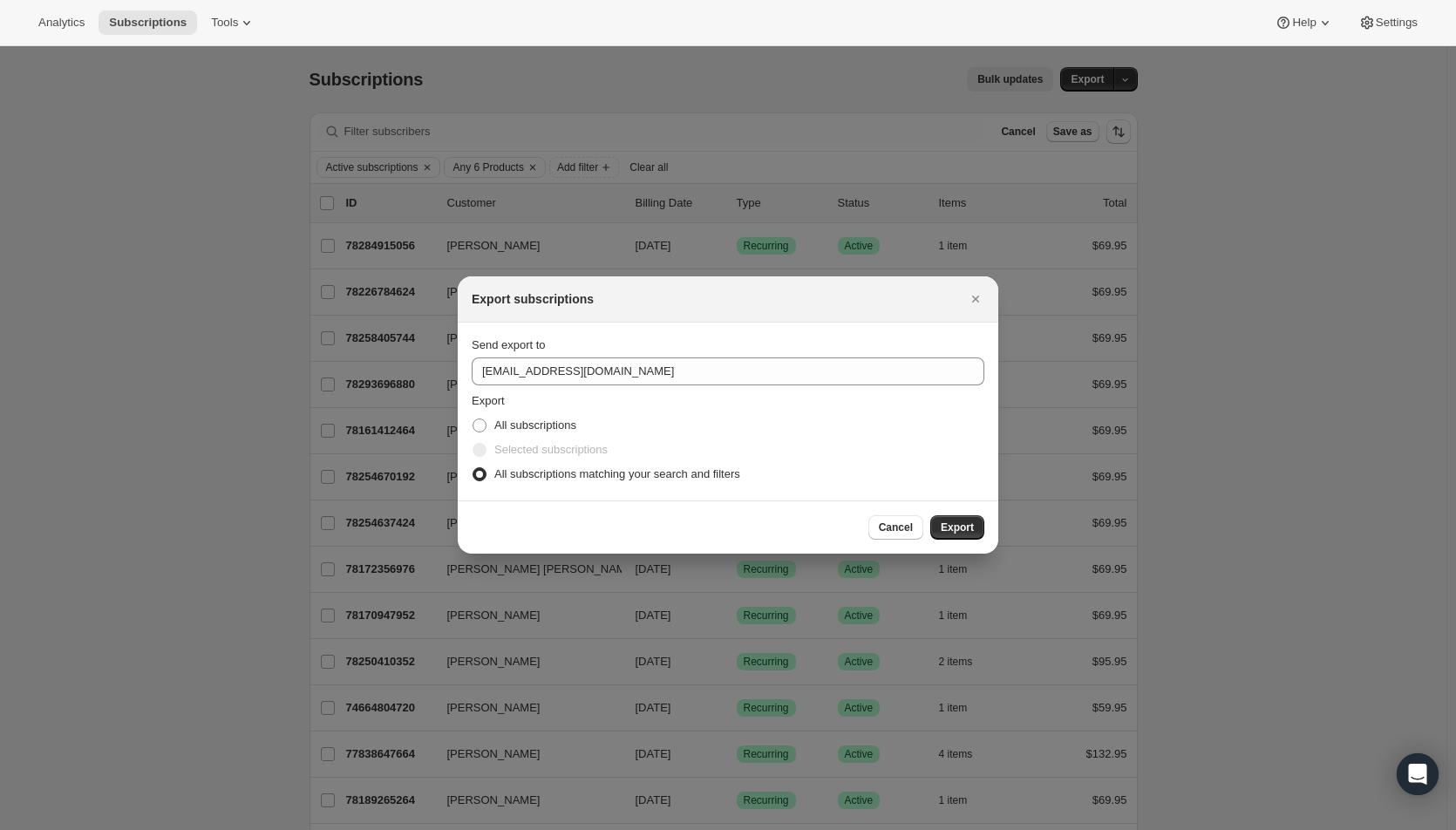
click at [949, 529] on span "Export" at bounding box center [957, 528] width 33 height 14
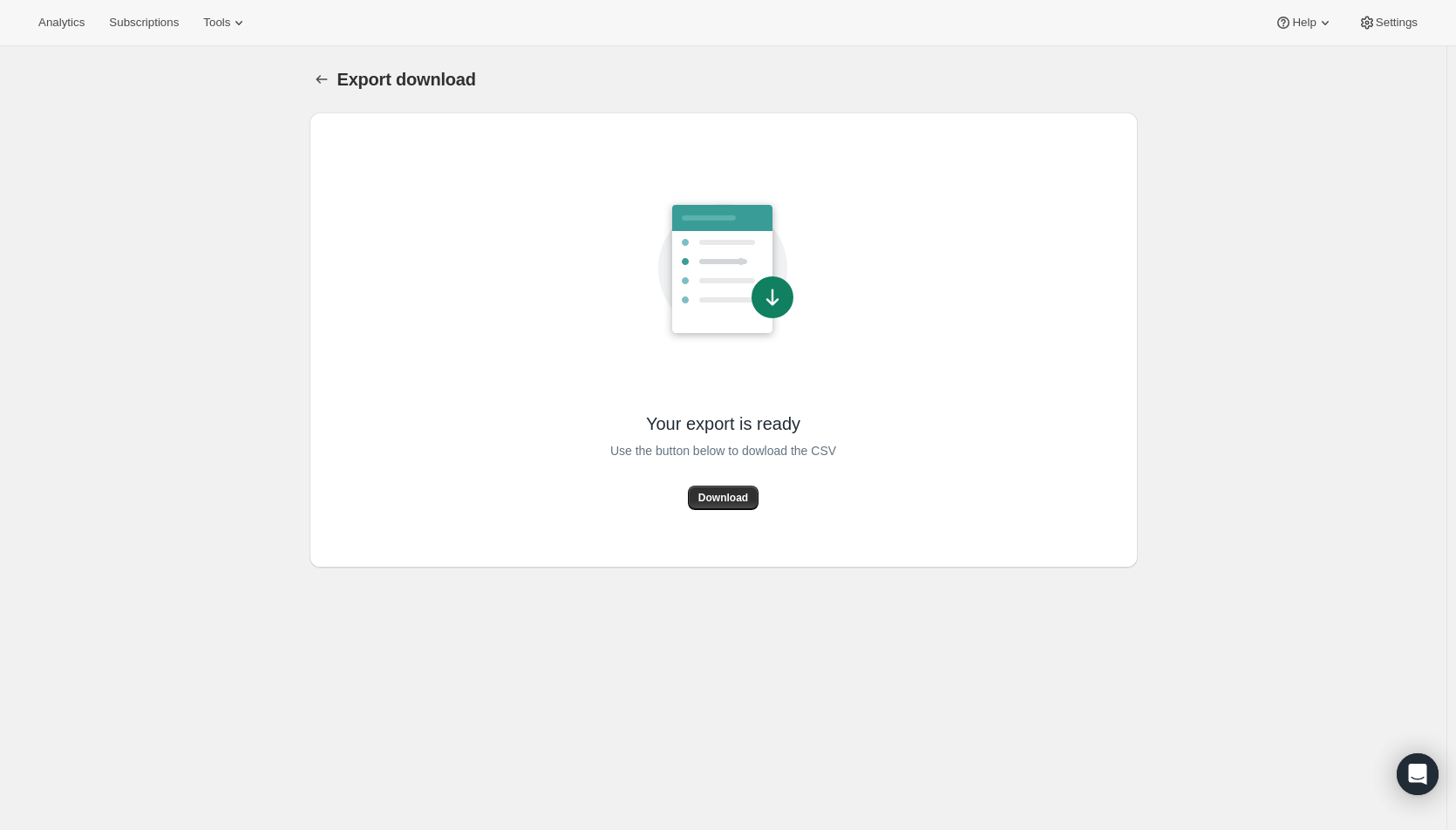
click at [719, 492] on span "Download" at bounding box center [723, 498] width 49 height 14
